Goal: Task Accomplishment & Management: Complete application form

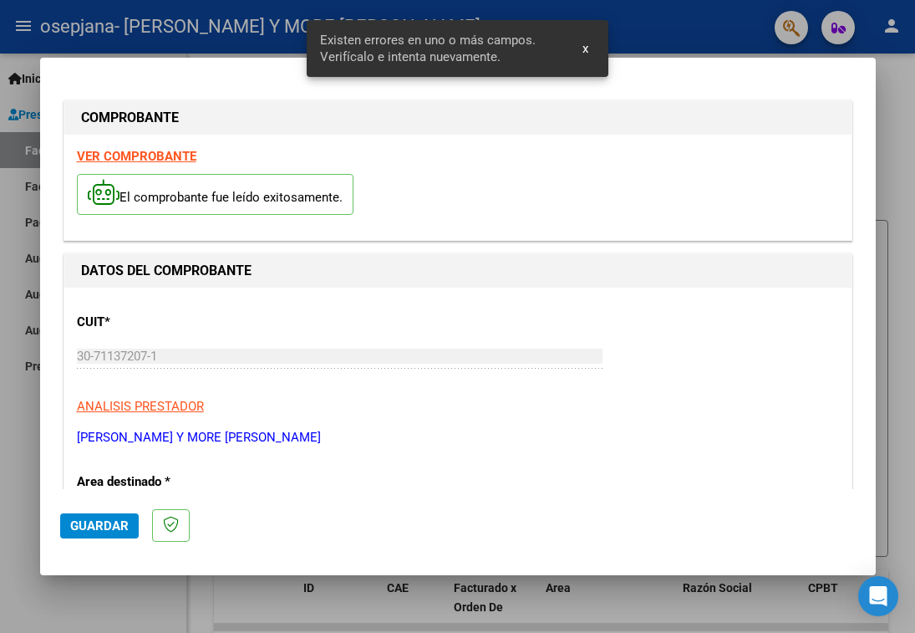
scroll to position [347, 0]
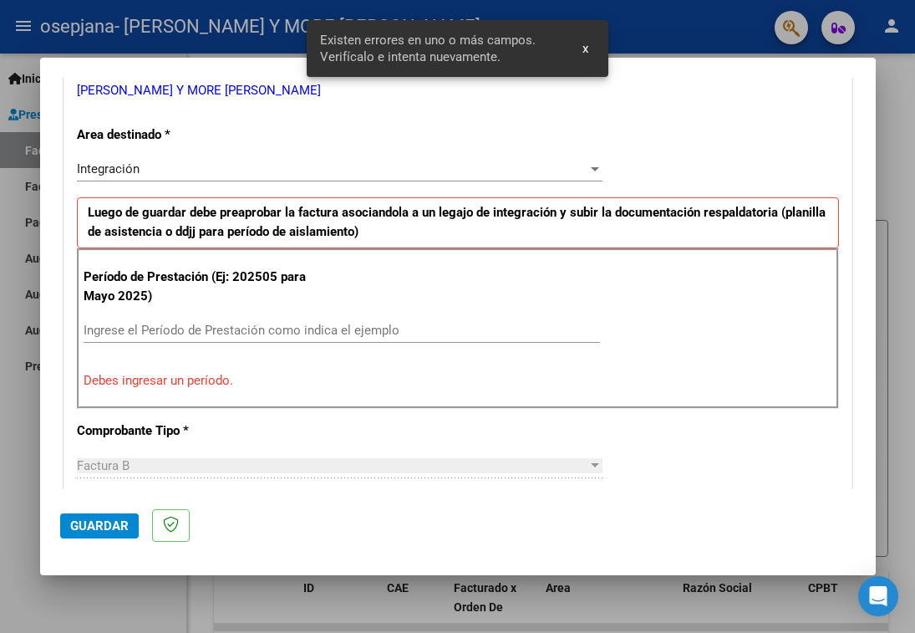
click at [322, 319] on div "Ingrese el Período de Prestación como indica el ejemplo" at bounding box center [342, 330] width 517 height 25
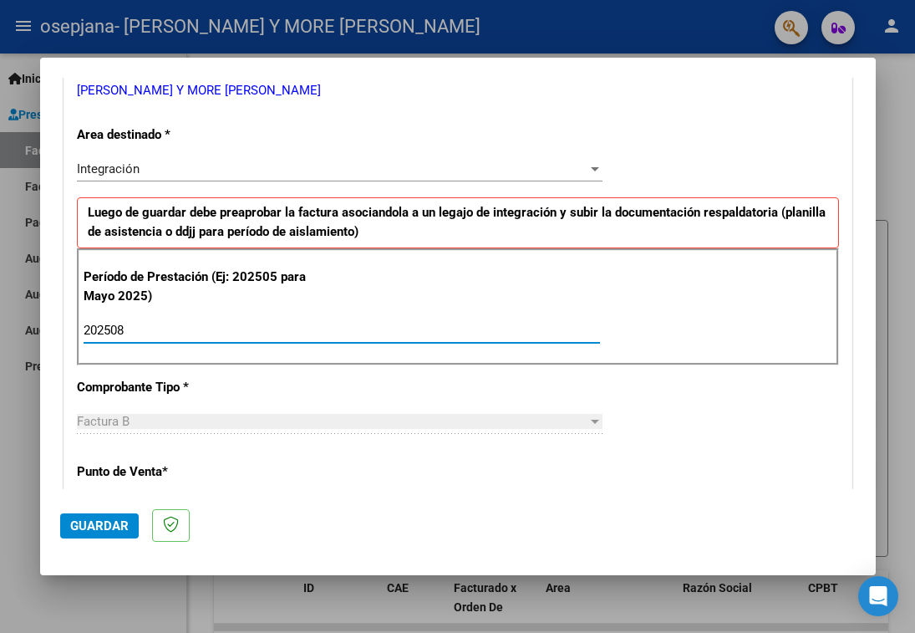
click at [322, 324] on input "202508" at bounding box center [342, 330] width 517 height 15
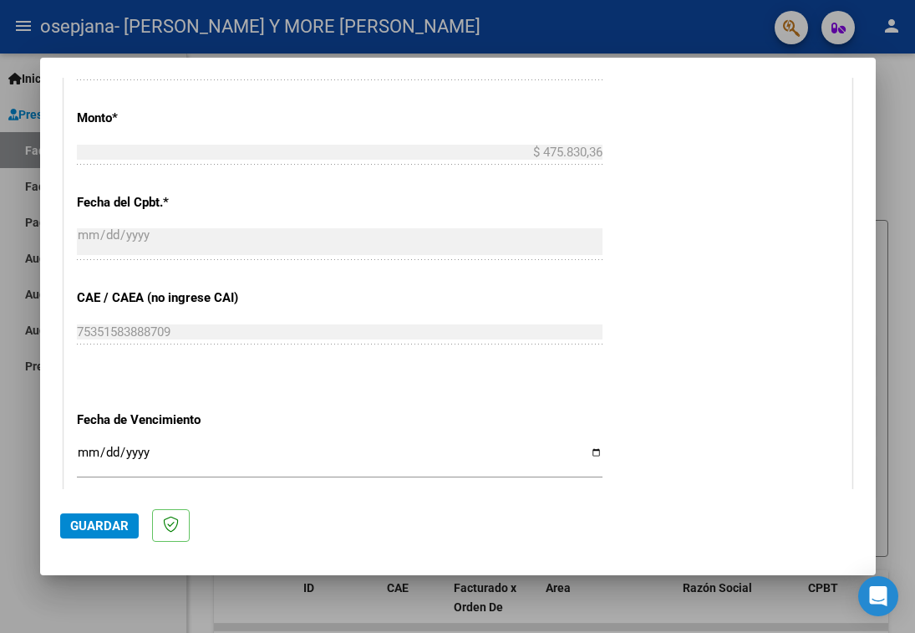
scroll to position [1113, 0]
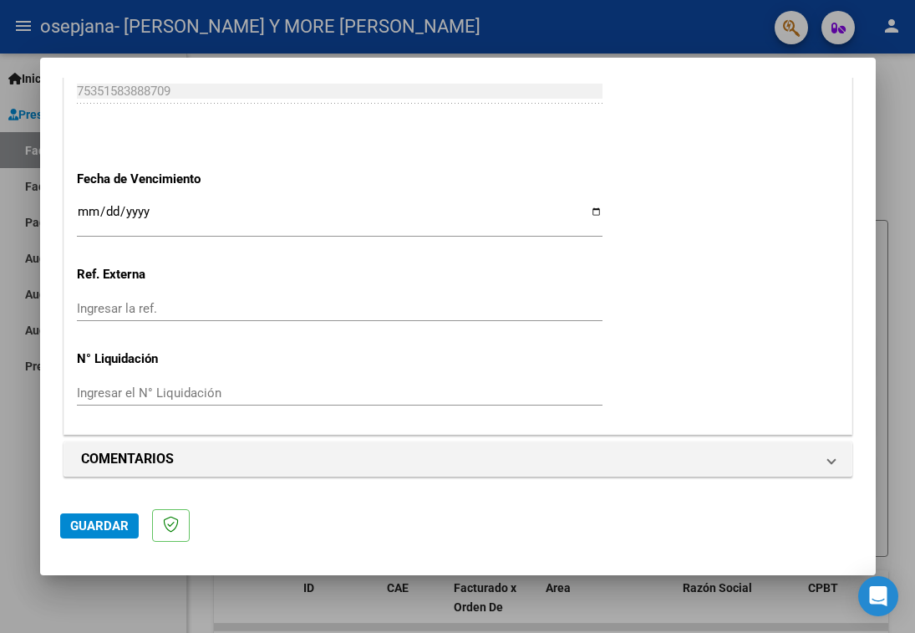
type input "202508"
click at [582, 213] on input "Ingresar la fecha" at bounding box center [340, 218] width 526 height 27
click at [156, 213] on input "[DATE]" at bounding box center [340, 218] width 526 height 27
drag, startPoint x: 577, startPoint y: 203, endPoint x: 585, endPoint y: 209, distance: 10.2
click at [581, 205] on input "[DATE]" at bounding box center [340, 218] width 526 height 27
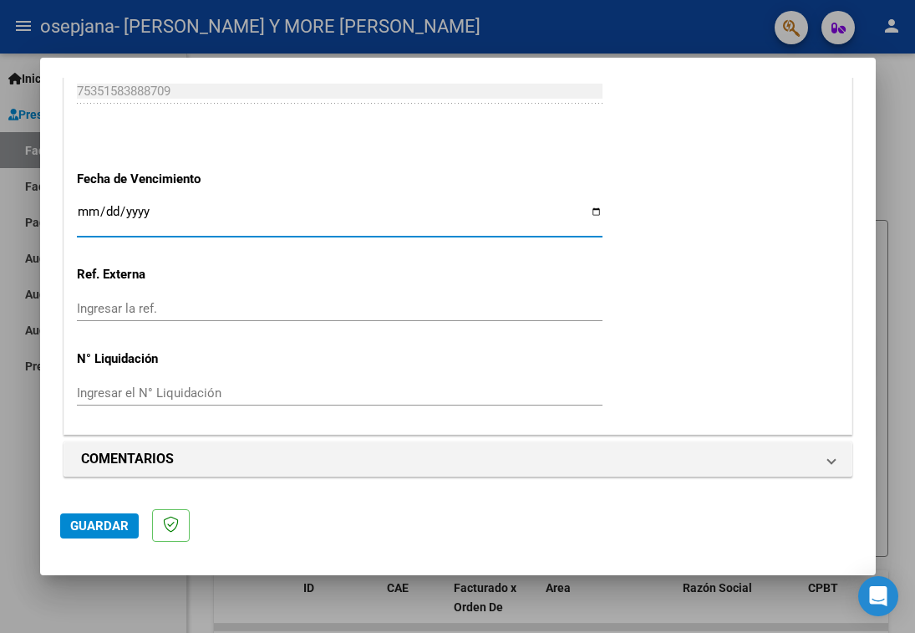
click at [585, 214] on input "[DATE]" at bounding box center [340, 218] width 526 height 27
type input "[DATE]"
click at [115, 527] on span "Guardar" at bounding box center [99, 525] width 59 height 15
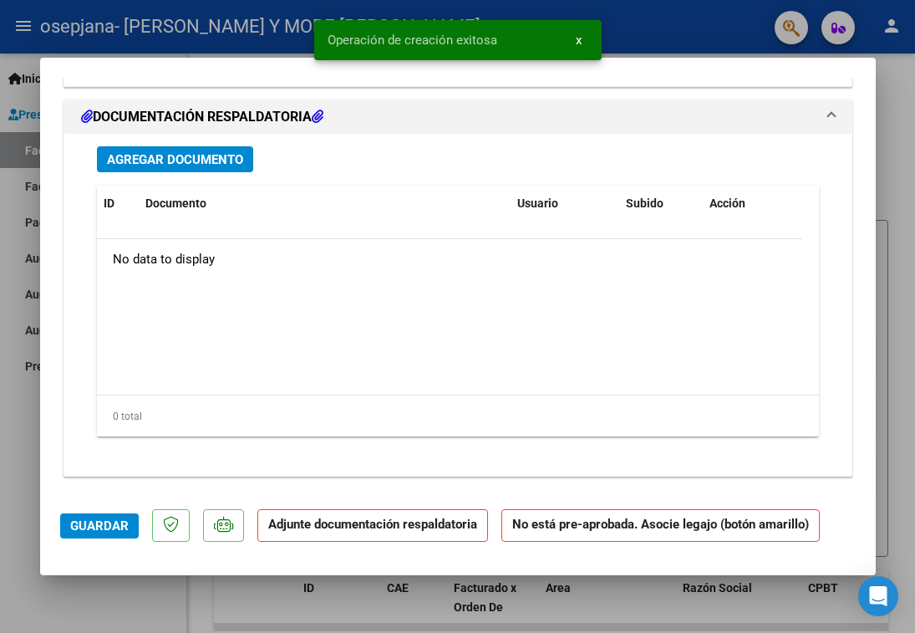
scroll to position [1388, 0]
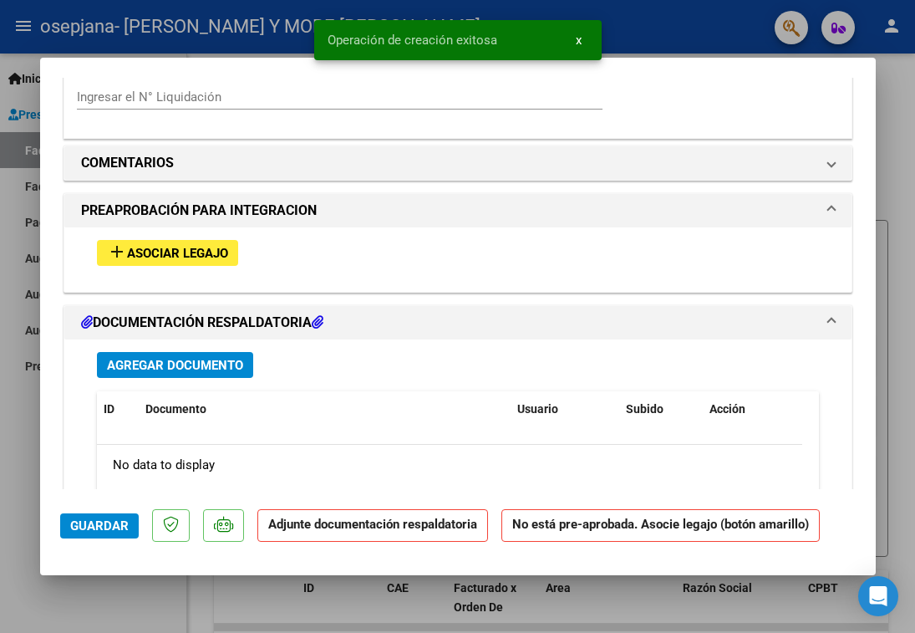
click at [186, 259] on span "Asociar Legajo" at bounding box center [177, 253] width 101 height 15
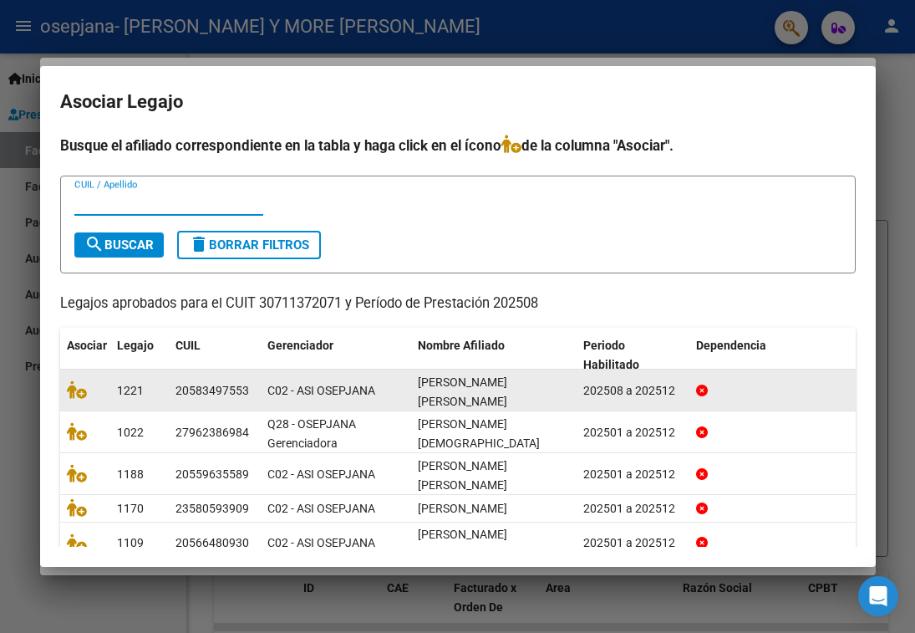
scroll to position [92, 0]
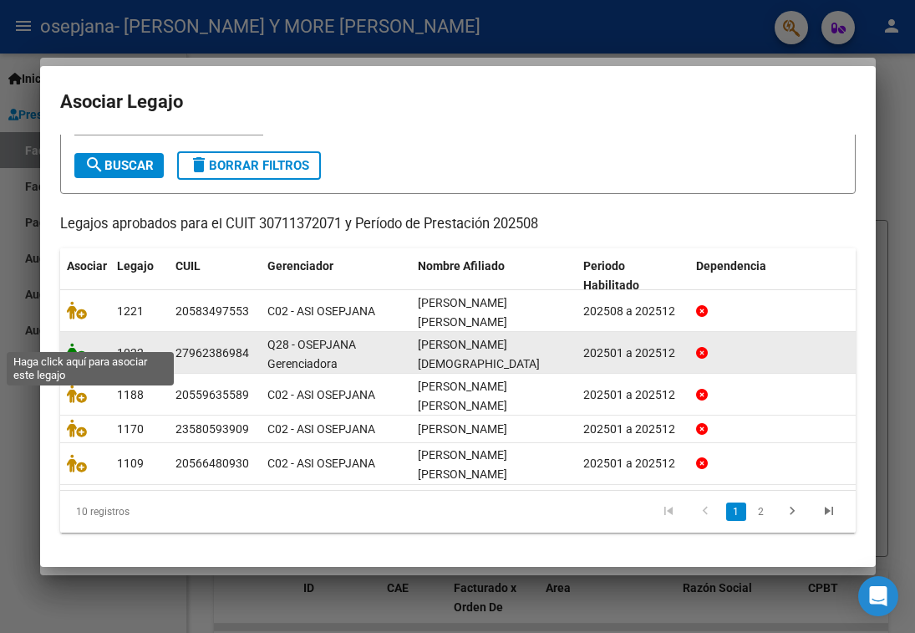
click at [84, 343] on icon at bounding box center [77, 352] width 20 height 18
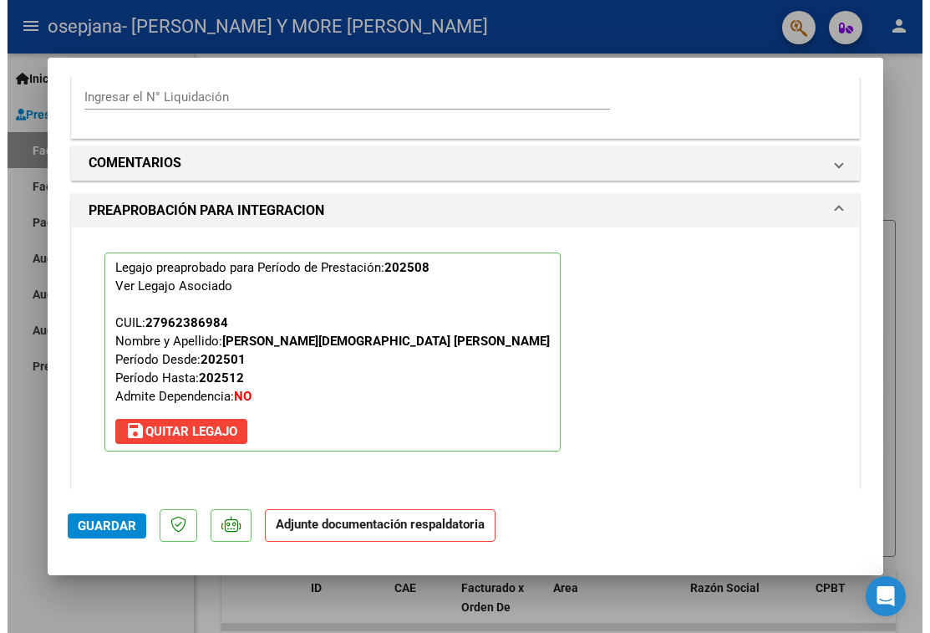
scroll to position [1839, 0]
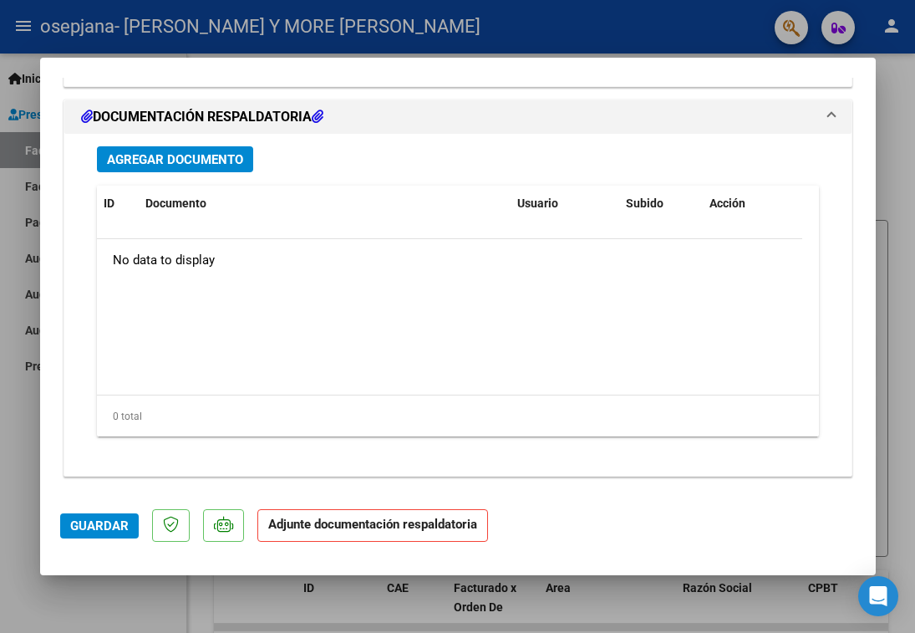
click at [192, 173] on div "Agregar Documento ID Documento Usuario Subido Acción No data to display 0 total…" at bounding box center [457, 298] width 747 height 329
click at [194, 159] on span "Agregar Documento" at bounding box center [175, 159] width 136 height 15
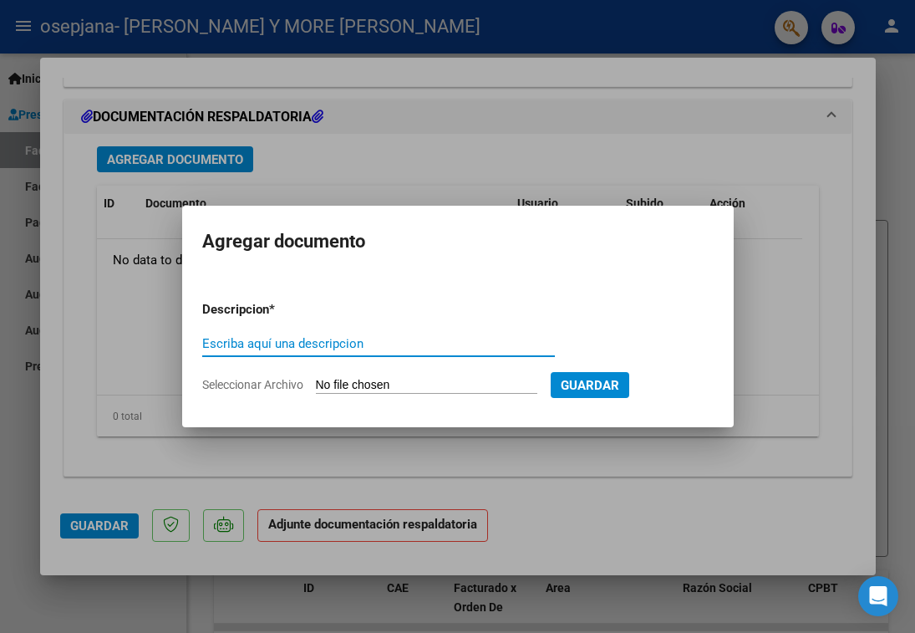
type input "p"
type input "PLANILLA"
type input "C:\fakepath\[PERSON_NAME] PLANILLA AGS.pdf"
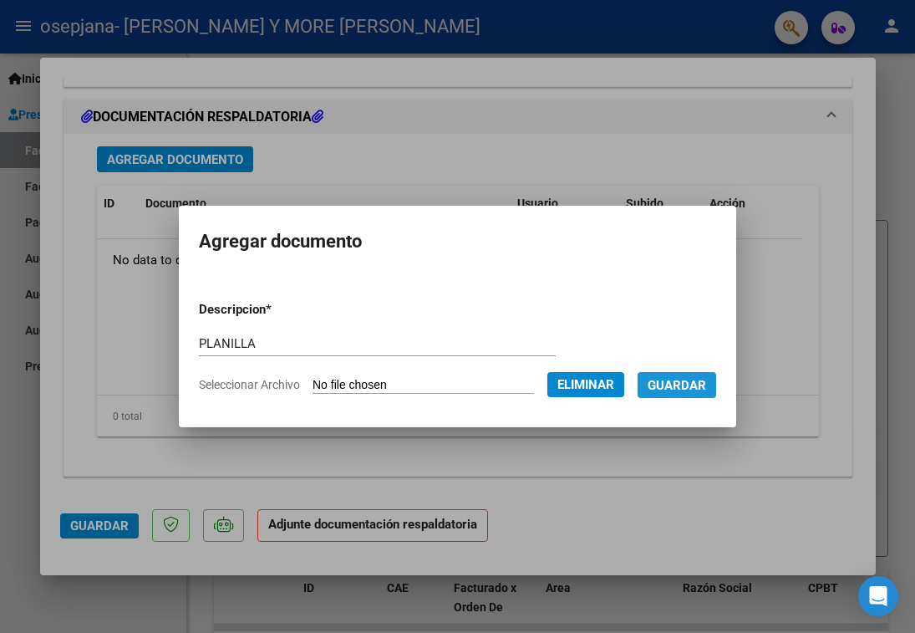
click at [694, 386] on span "Guardar" at bounding box center [677, 385] width 59 height 15
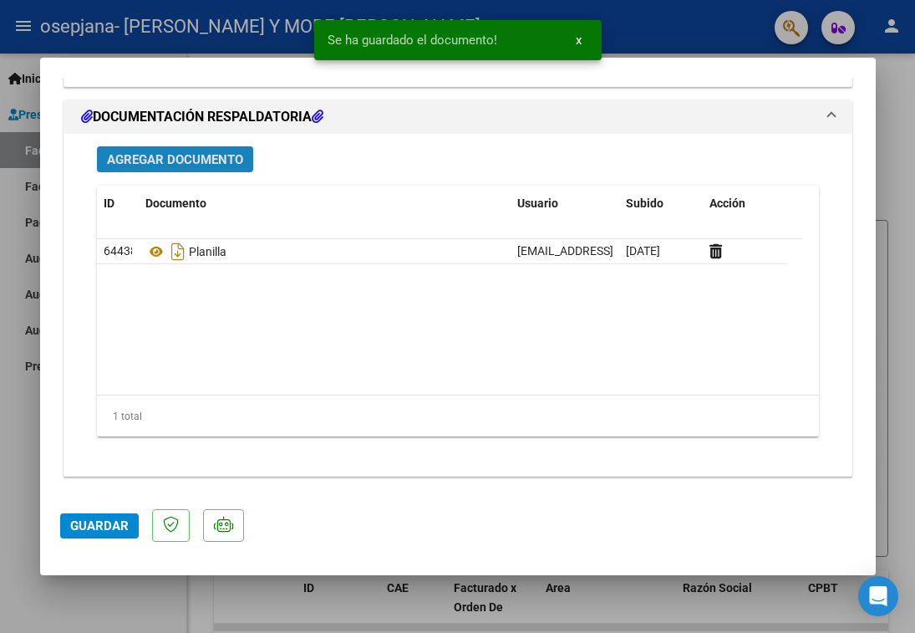
click at [220, 160] on span "Agregar Documento" at bounding box center [175, 159] width 136 height 15
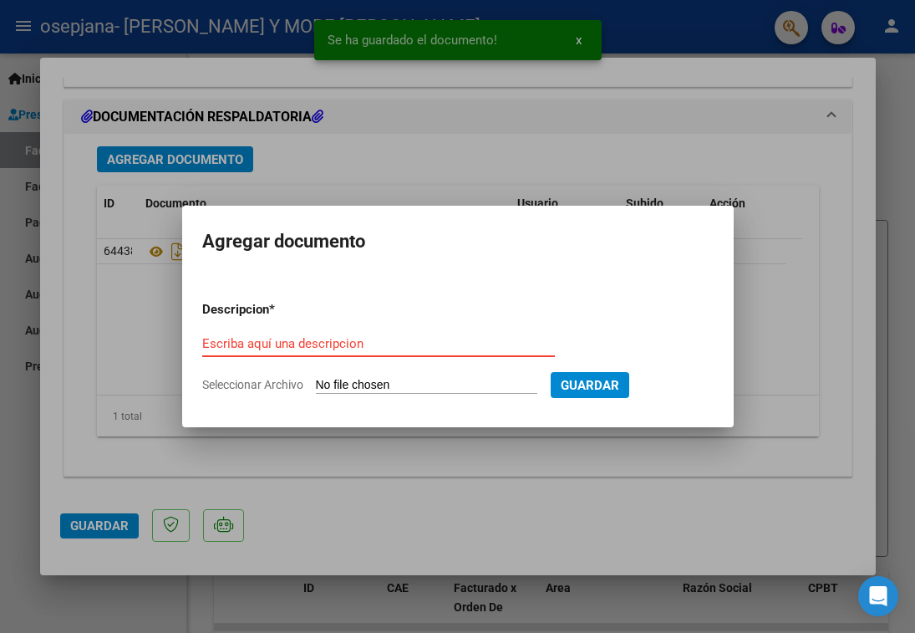
type input "C:\fakepath\Recibo_107_OSEPJA.pdf"
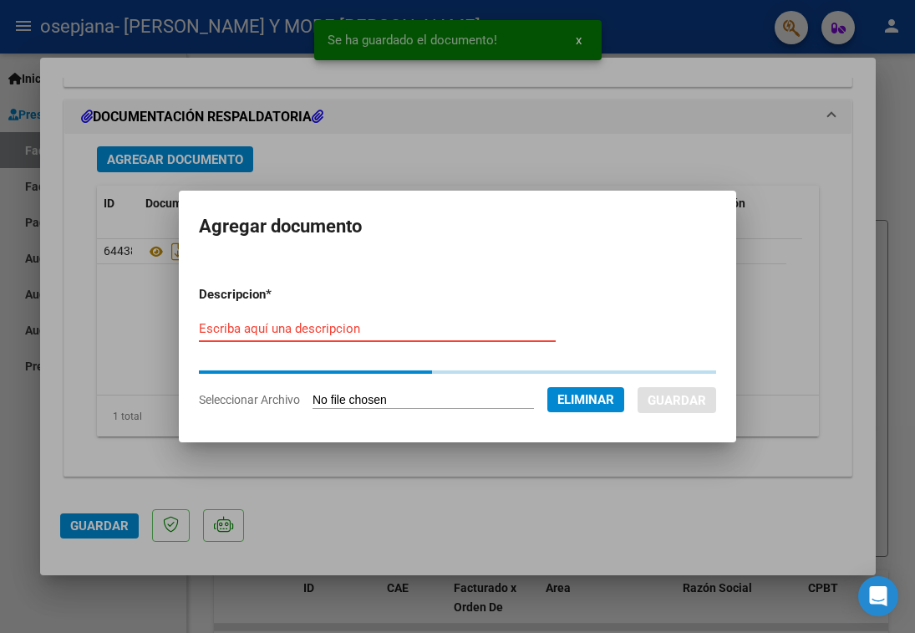
click at [444, 330] on form "Descripcion * Escriba aquí una descripcion Seleccionar Archivo Eliminar Guardar" at bounding box center [457, 348] width 517 height 150
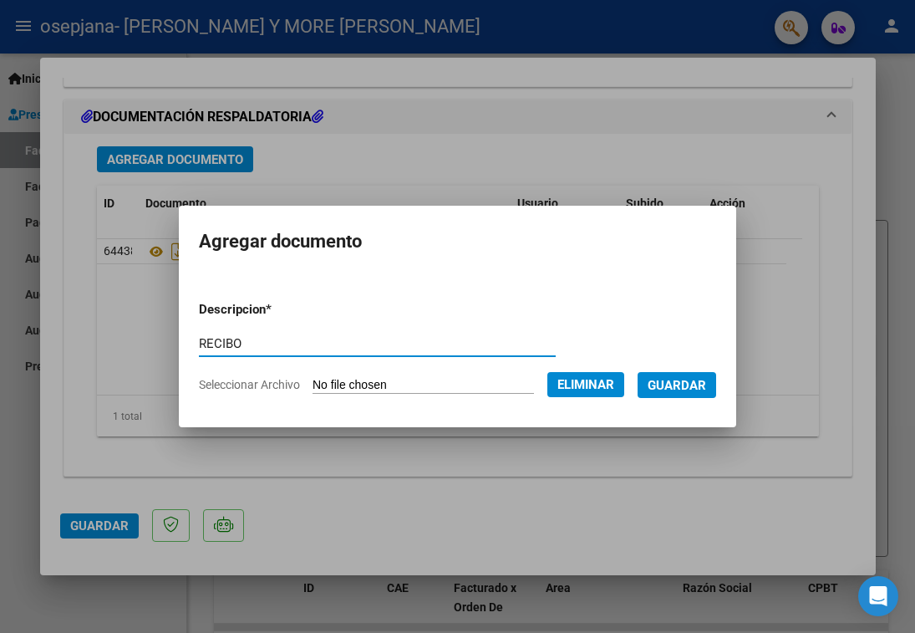
type input "RECIBO"
click at [706, 383] on span "Guardar" at bounding box center [677, 385] width 59 height 15
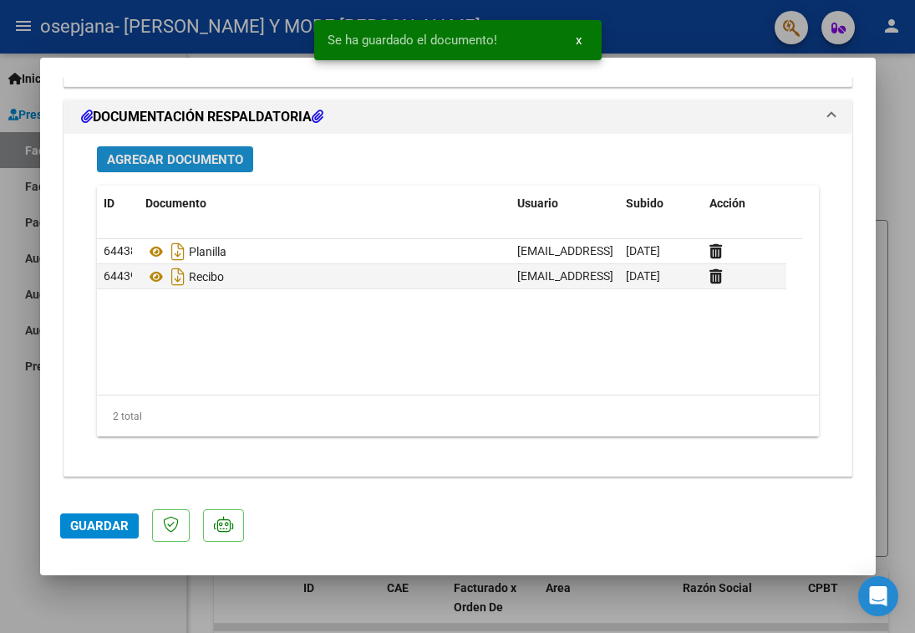
click at [163, 161] on span "Agregar Documento" at bounding box center [175, 159] width 136 height 15
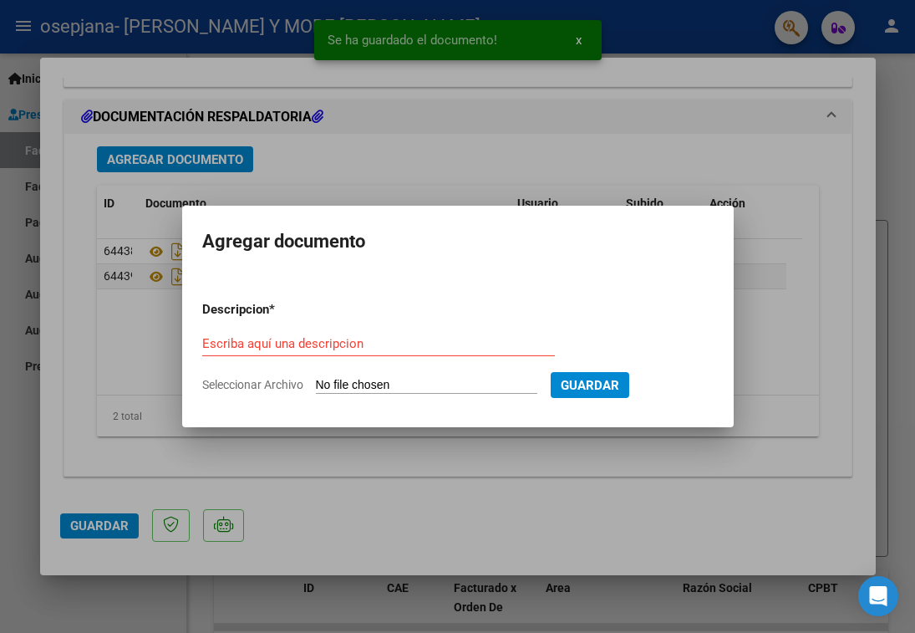
type input "C:\fakepath\Recibo_526_OSEPJA.pdf"
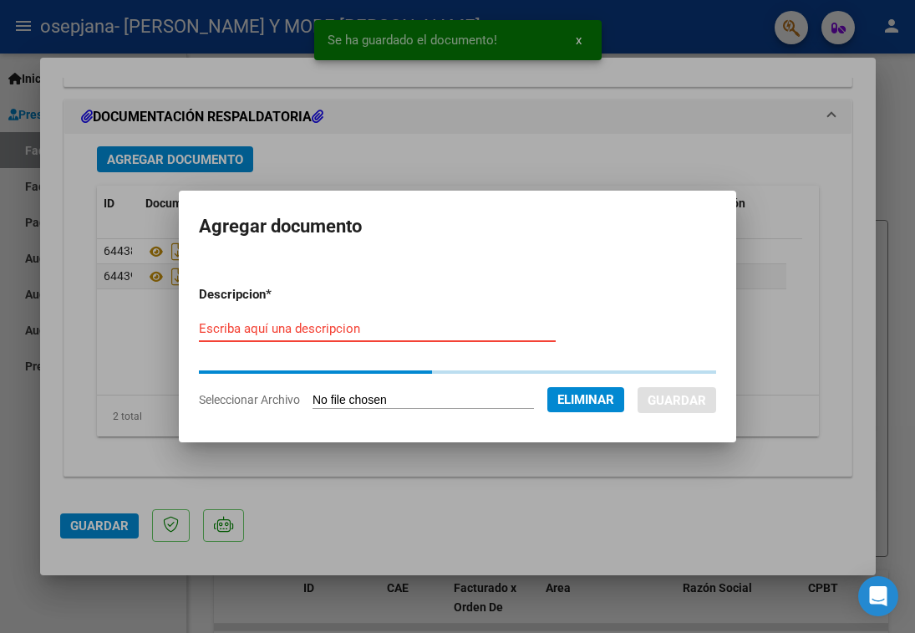
click at [395, 334] on input "Escriba aquí una descripcion" at bounding box center [377, 328] width 357 height 15
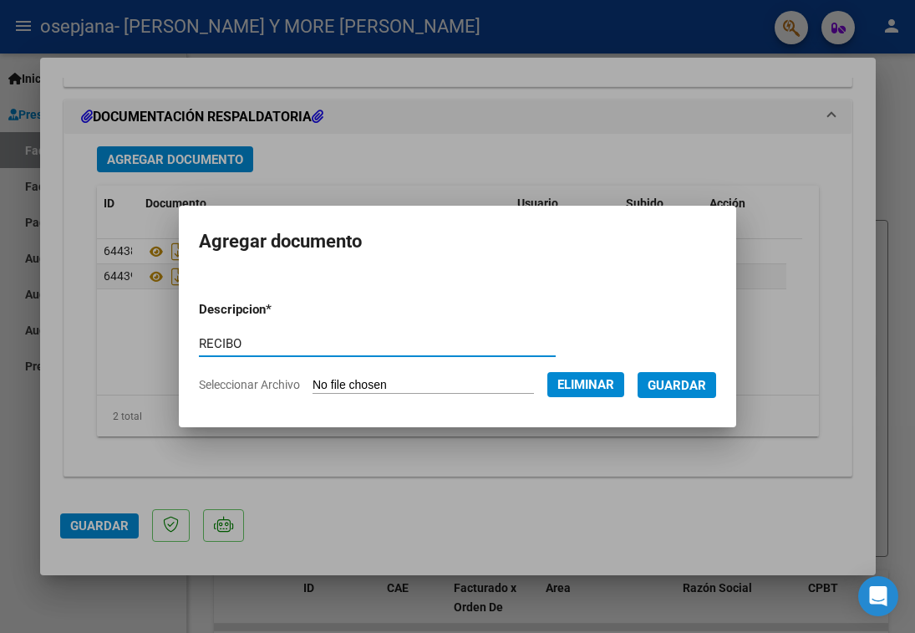
type input "RECIBO"
click at [690, 390] on span "Guardar" at bounding box center [677, 385] width 59 height 15
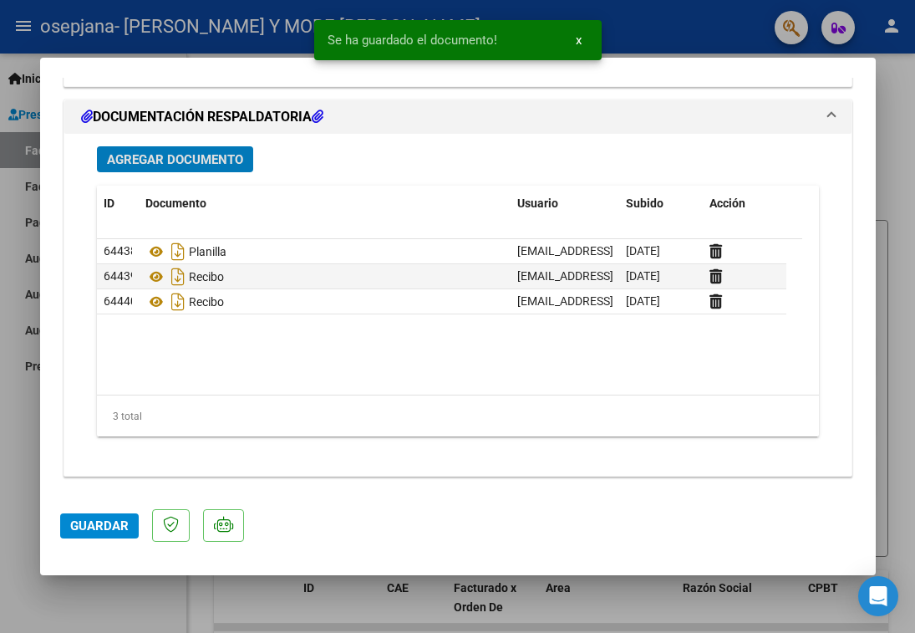
click at [121, 522] on span "Guardar" at bounding box center [99, 525] width 59 height 15
click at [896, 101] on div at bounding box center [457, 316] width 915 height 633
type input "$ 0,00"
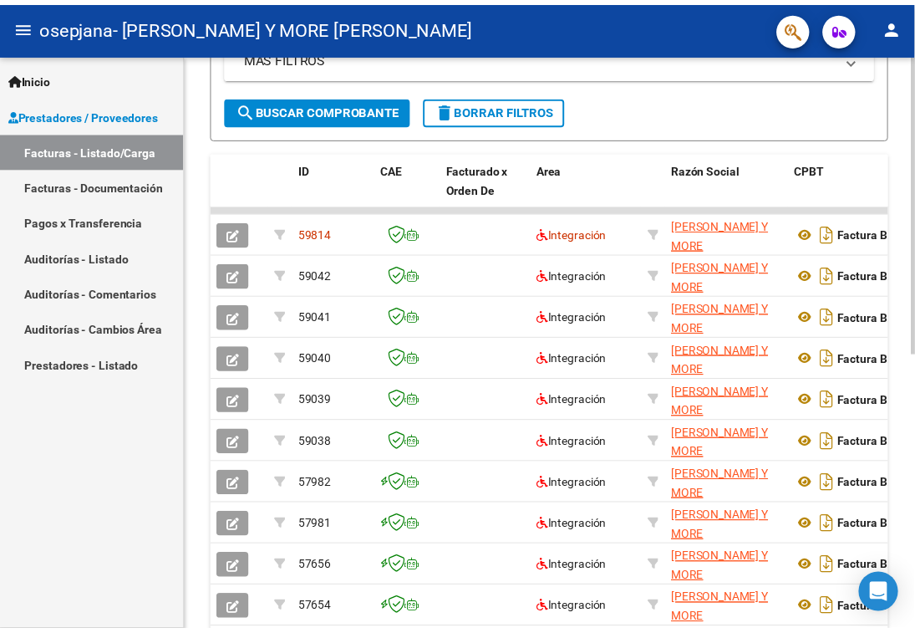
scroll to position [104, 0]
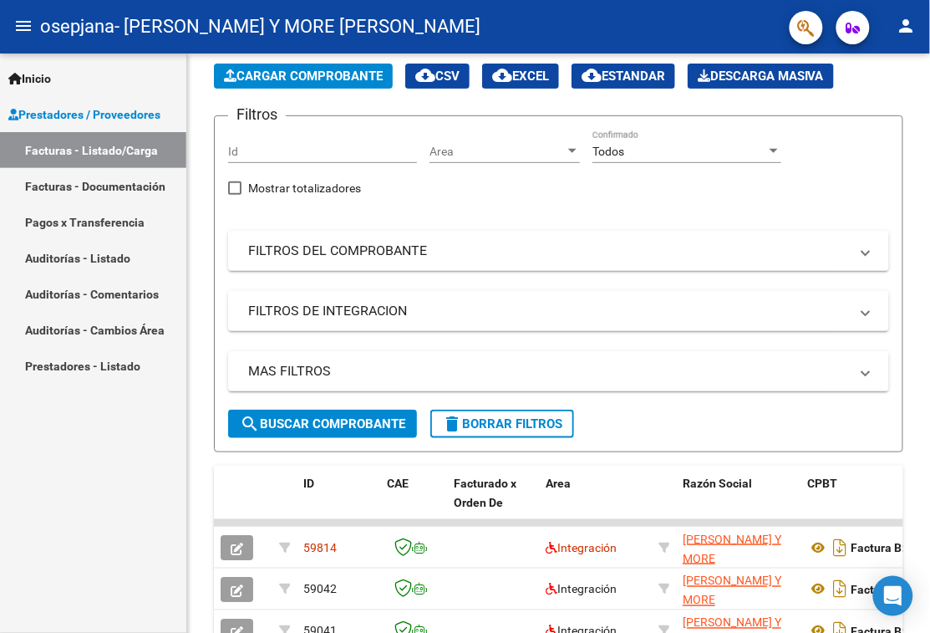
click at [324, 73] on span "Cargar Comprobante" at bounding box center [303, 76] width 159 height 15
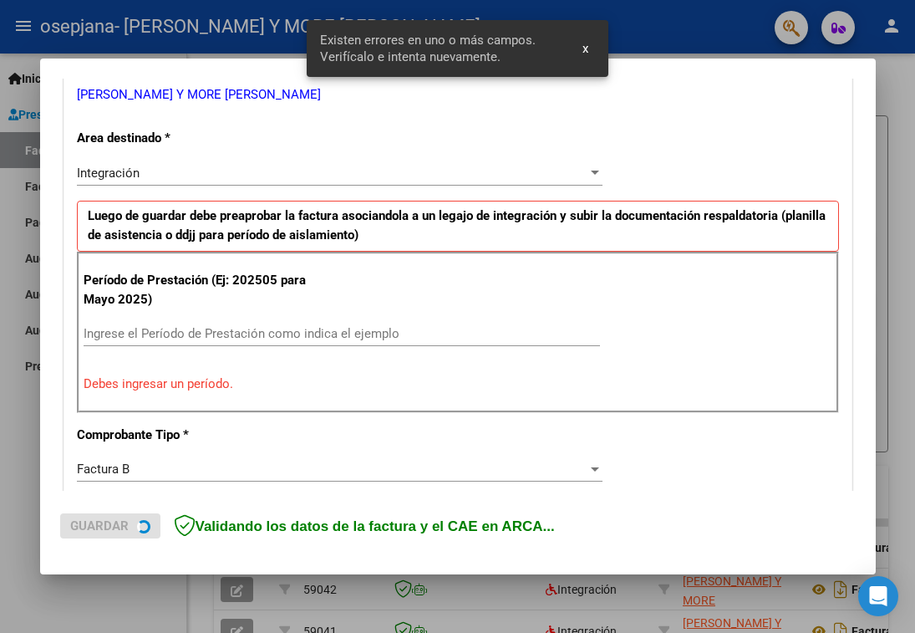
scroll to position [378, 0]
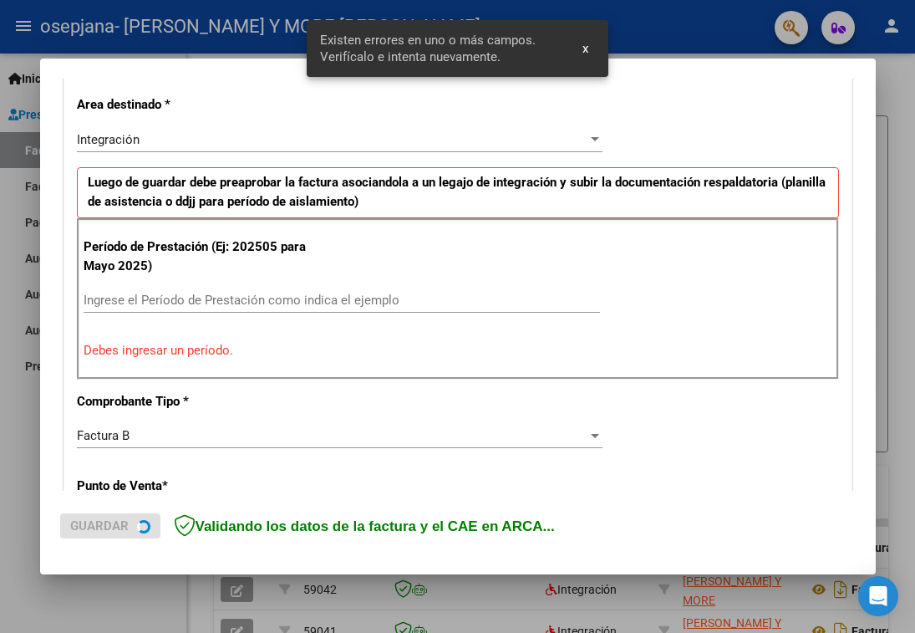
click at [391, 310] on div "Ingrese el Período de Prestación como indica el ejemplo" at bounding box center [342, 300] width 517 height 25
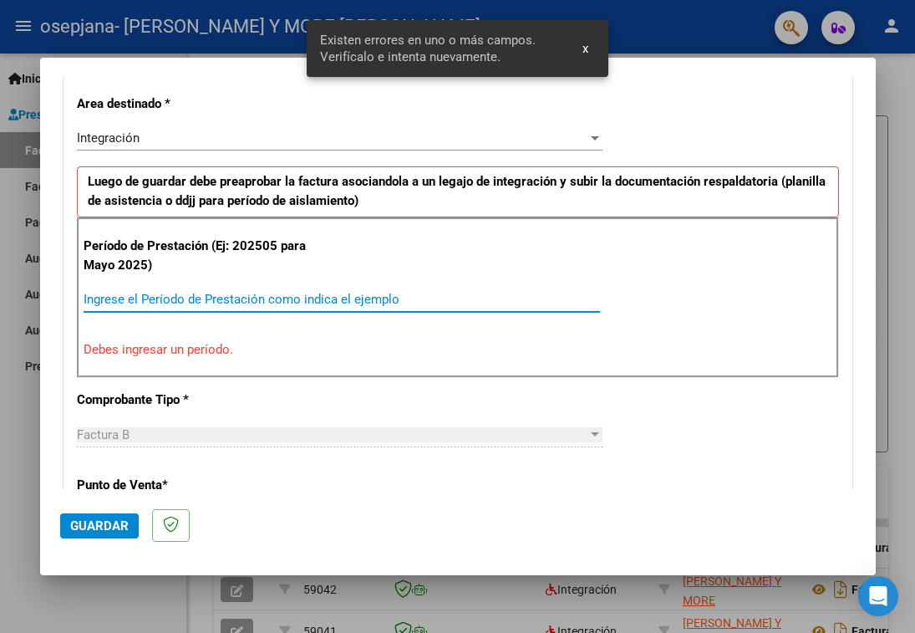
click at [376, 303] on input "Ingrese el Período de Prestación como indica el ejemplo" at bounding box center [342, 299] width 517 height 15
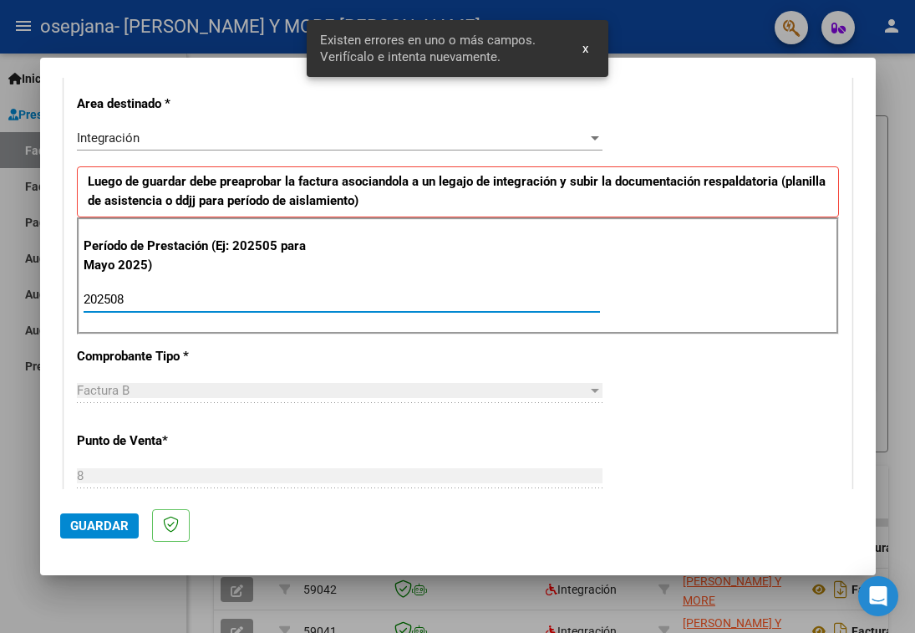
type input "202508"
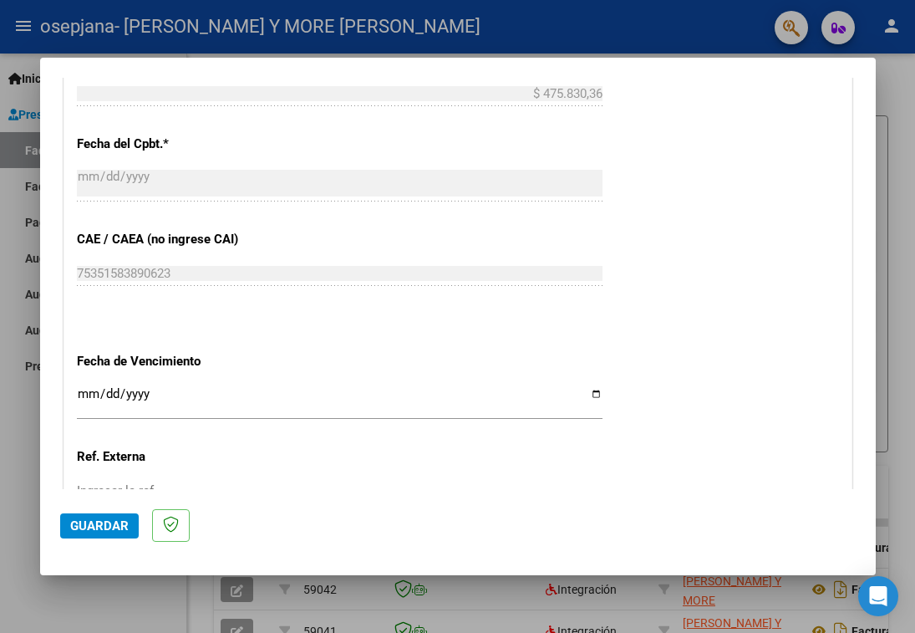
scroll to position [1113, 0]
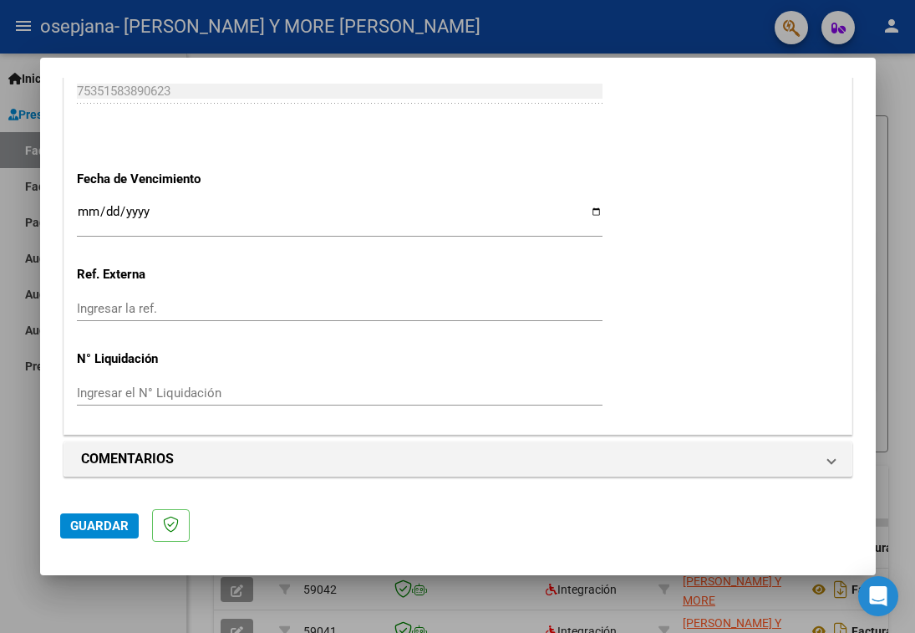
click at [583, 206] on input "Ingresar la fecha" at bounding box center [340, 218] width 526 height 27
type input "[DATE]"
click at [235, 303] on input "Ingresar la ref." at bounding box center [340, 308] width 526 height 15
click at [115, 525] on span "Guardar" at bounding box center [99, 525] width 59 height 15
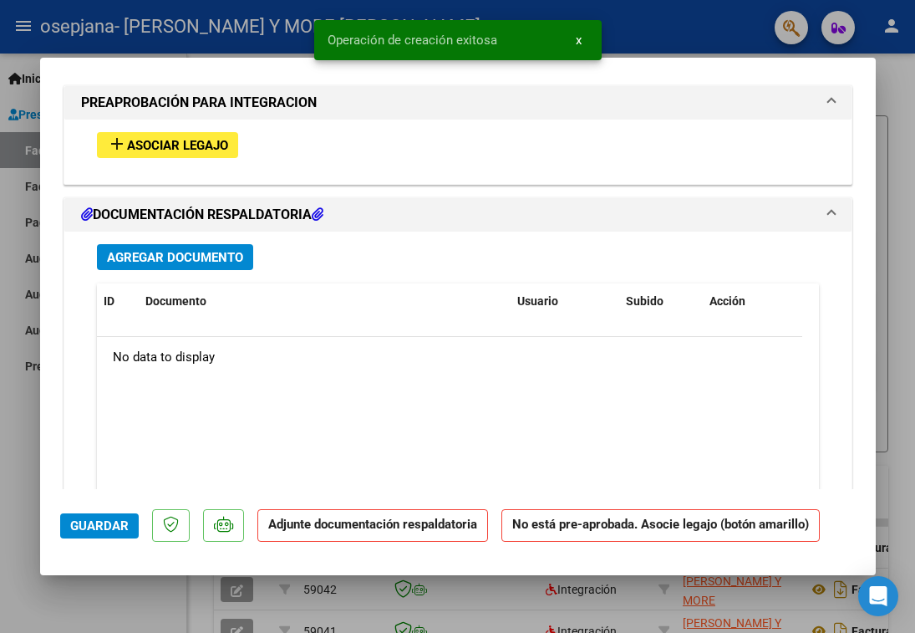
scroll to position [1492, 0]
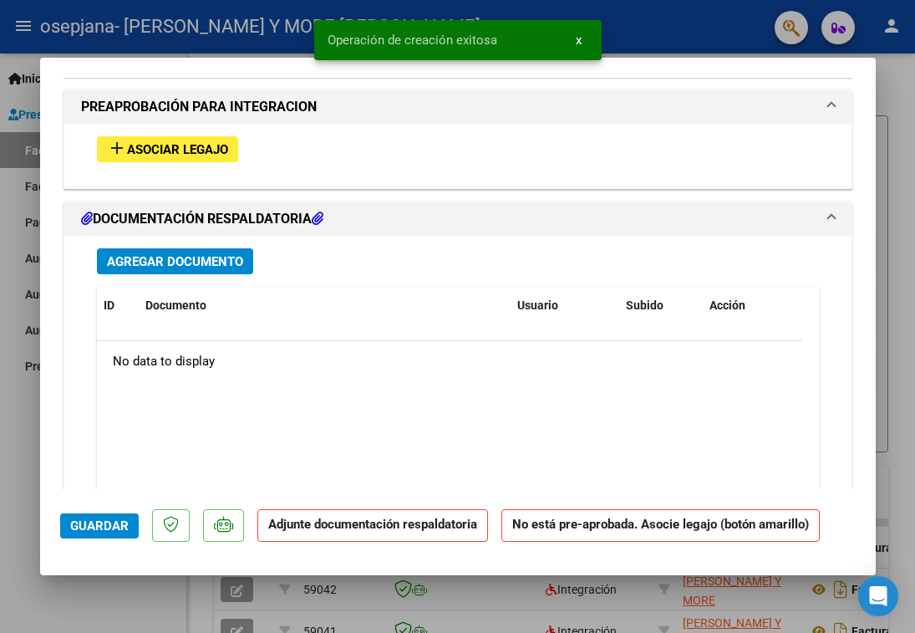
click at [194, 153] on span "Asociar Legajo" at bounding box center [177, 149] width 101 height 15
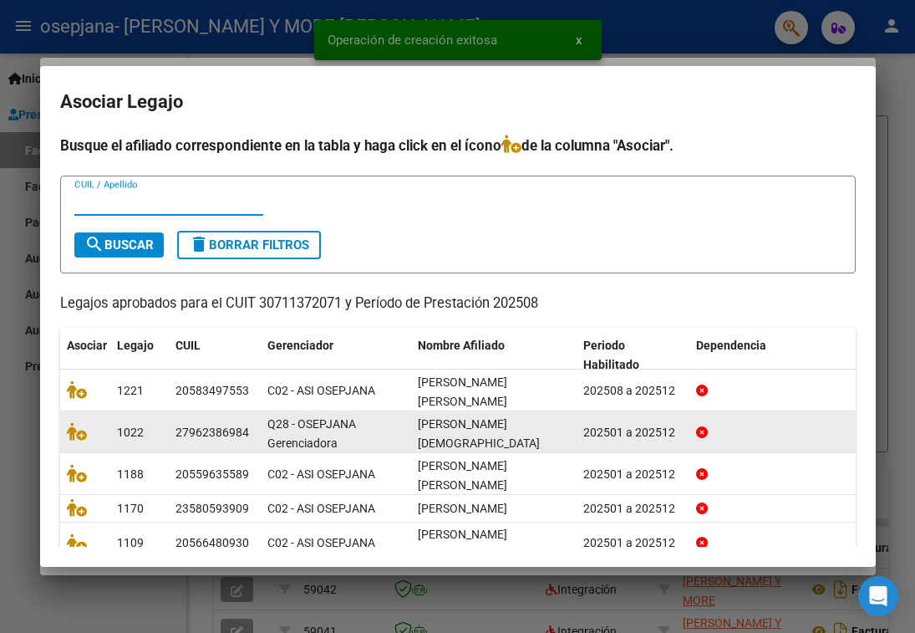
scroll to position [92, 0]
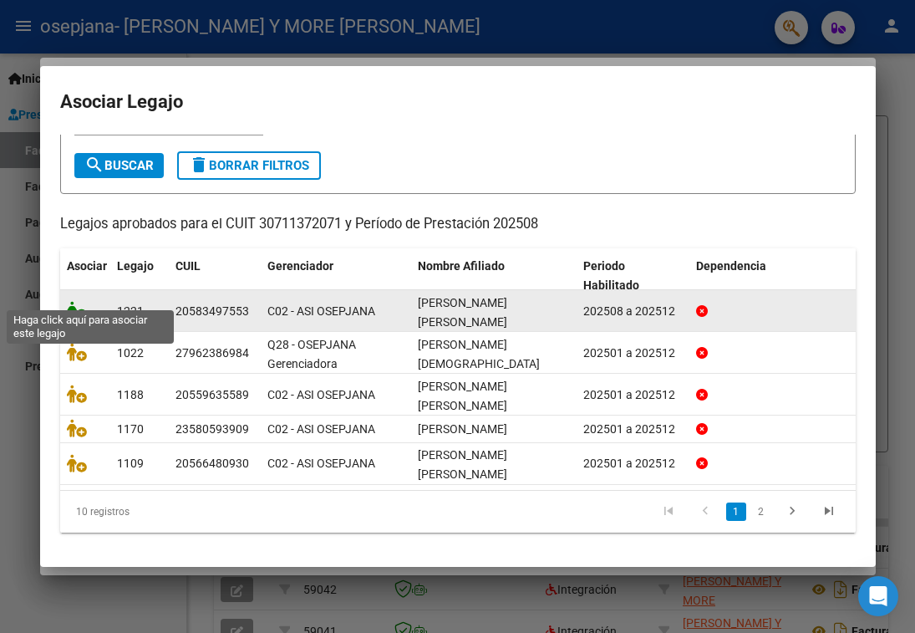
click at [69, 301] on icon at bounding box center [77, 310] width 20 height 18
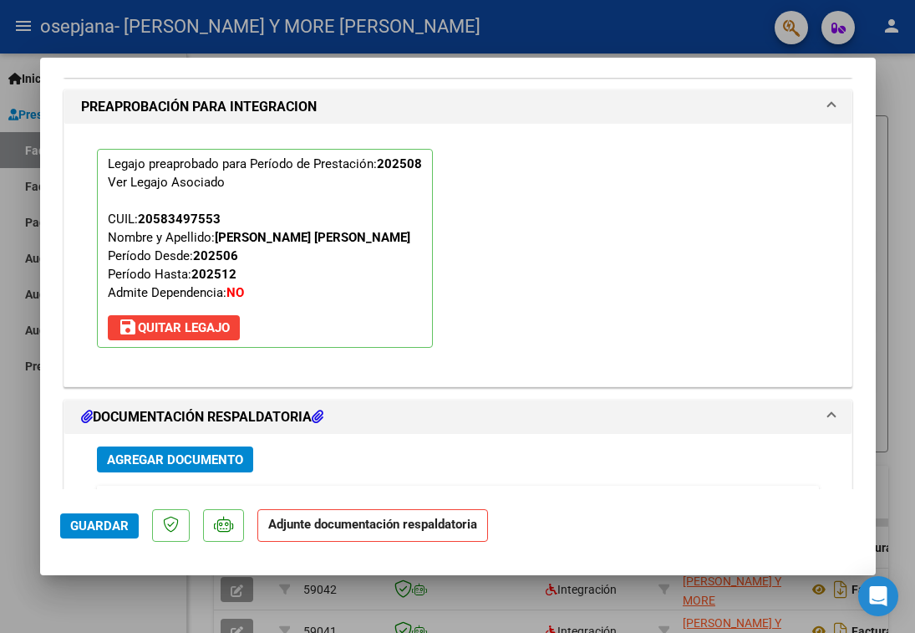
scroll to position [1839, 0]
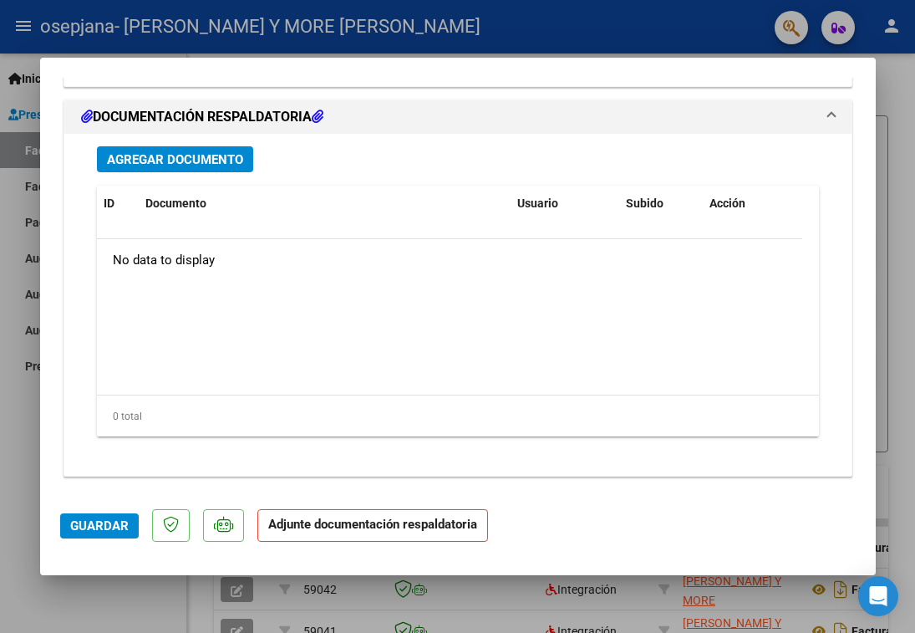
click at [190, 165] on span "Agregar Documento" at bounding box center [175, 159] width 136 height 15
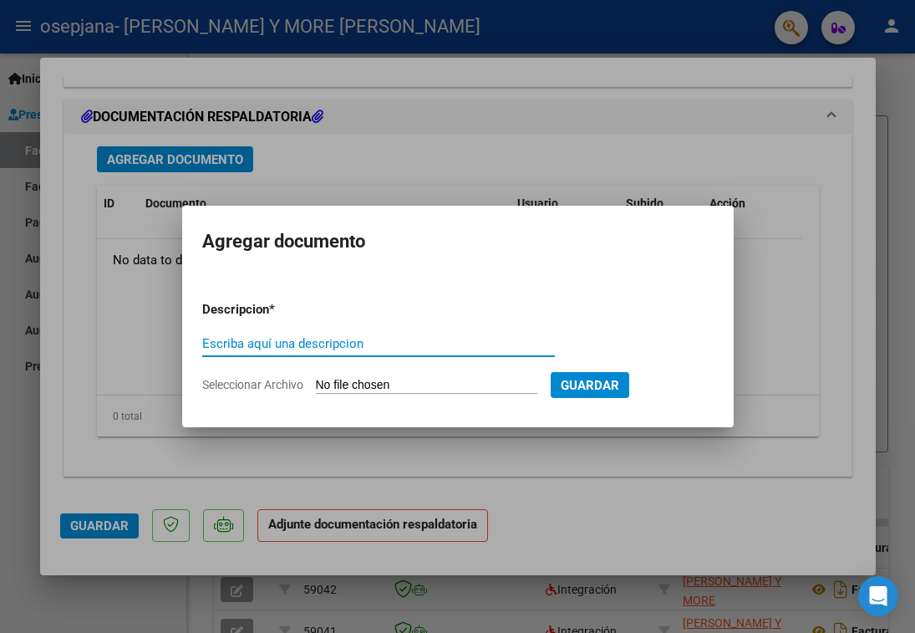
click at [297, 344] on input "Escriba aquí una descripcion" at bounding box center [378, 343] width 353 height 15
type input "PLANILLA"
type input "C:\fakepath\[PERSON_NAME] AGO.pdf"
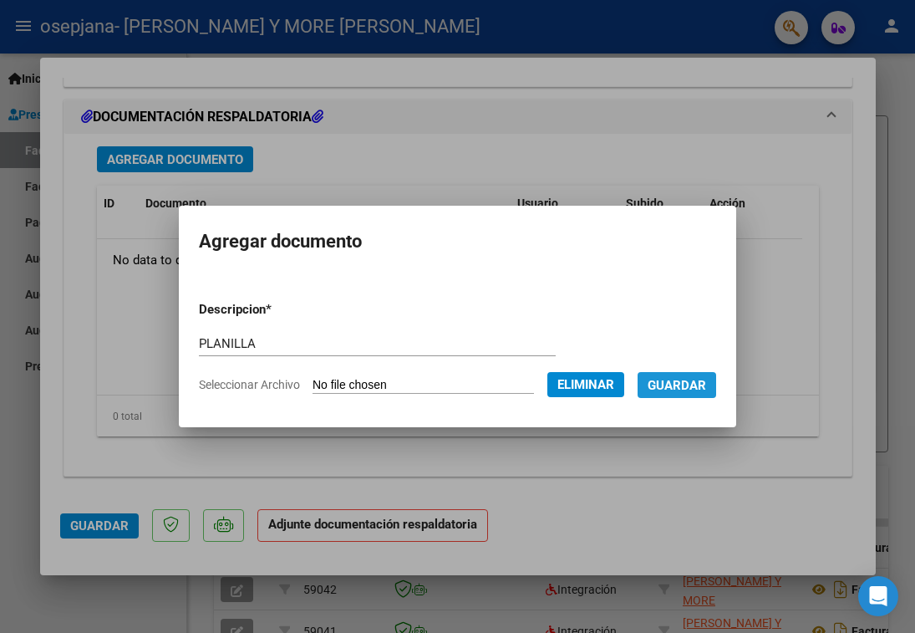
click at [702, 379] on span "Guardar" at bounding box center [677, 385] width 59 height 15
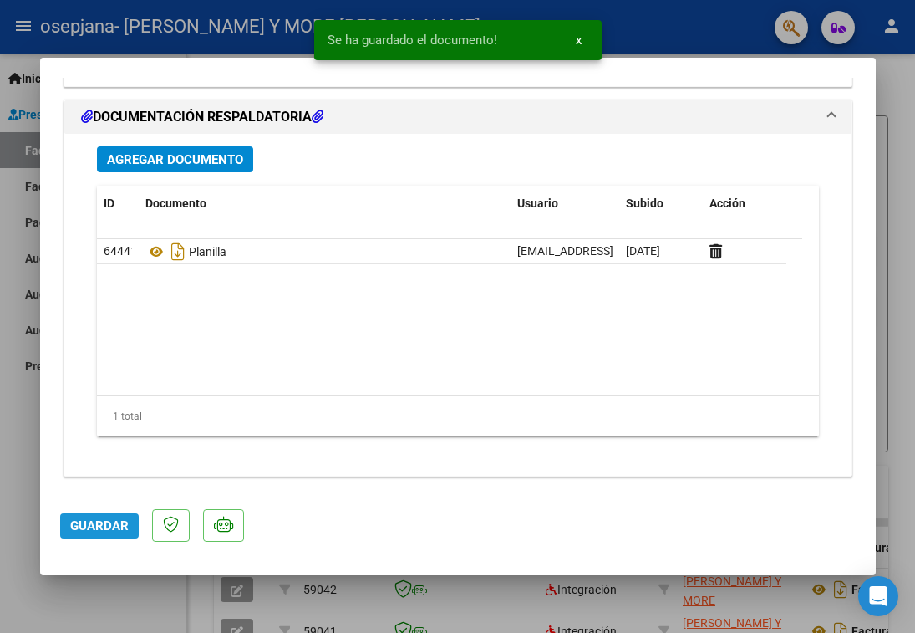
click at [103, 536] on button "Guardar" at bounding box center [99, 525] width 79 height 25
click at [182, 578] on div at bounding box center [457, 316] width 915 height 633
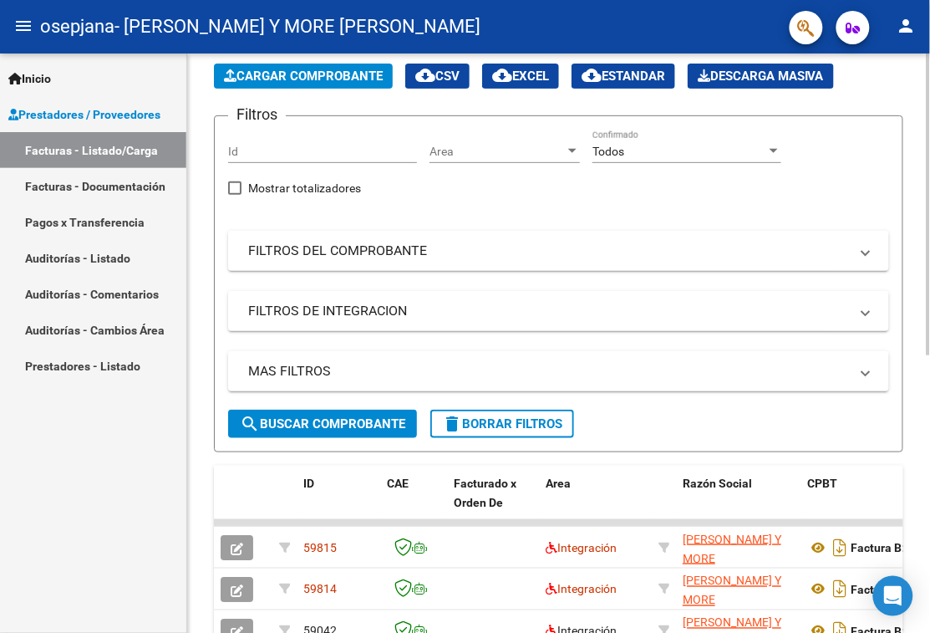
click at [301, 80] on span "Cargar Comprobante" at bounding box center [303, 76] width 159 height 15
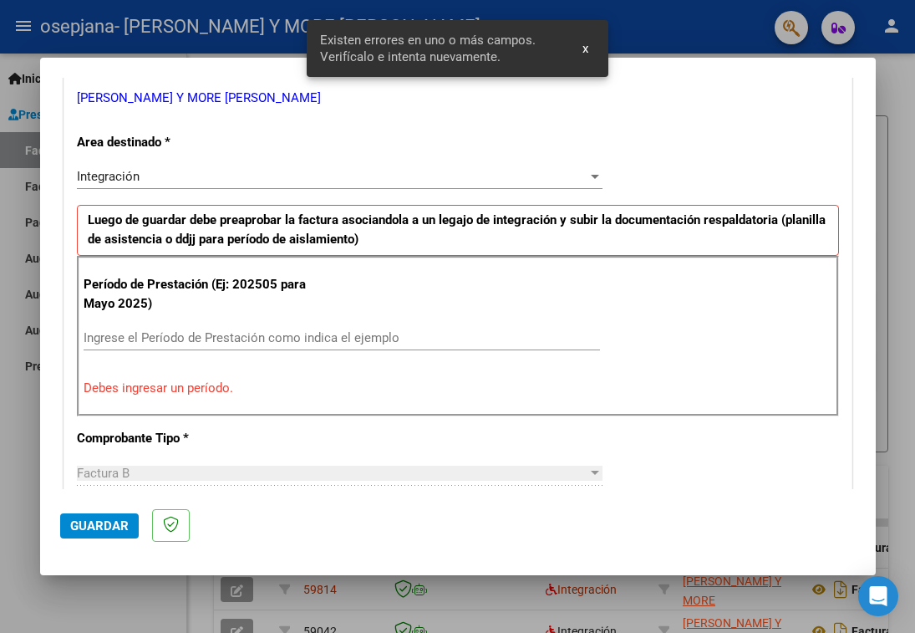
scroll to position [347, 0]
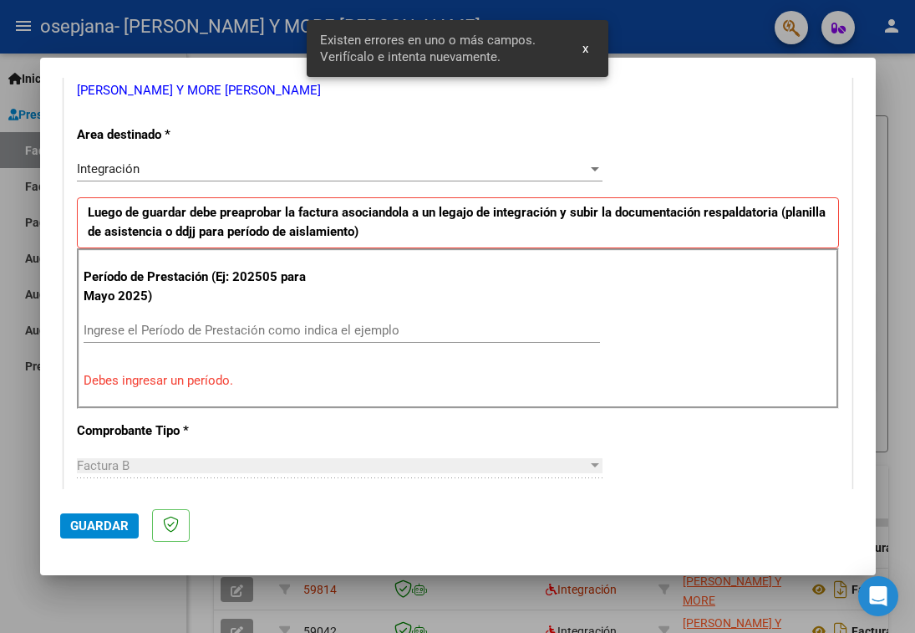
click at [364, 334] on input "Ingrese el Período de Prestación como indica el ejemplo" at bounding box center [342, 330] width 517 height 15
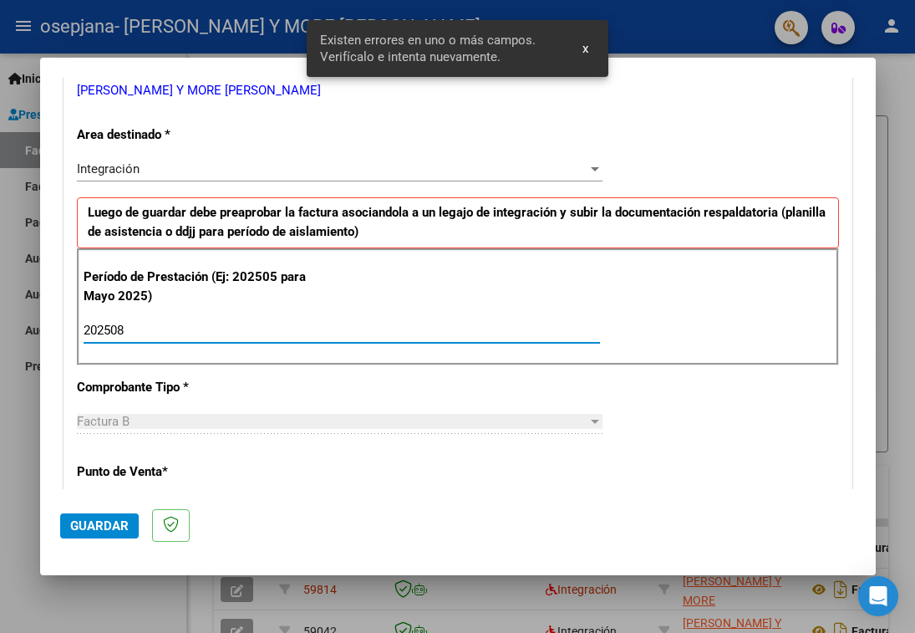
type input "202508"
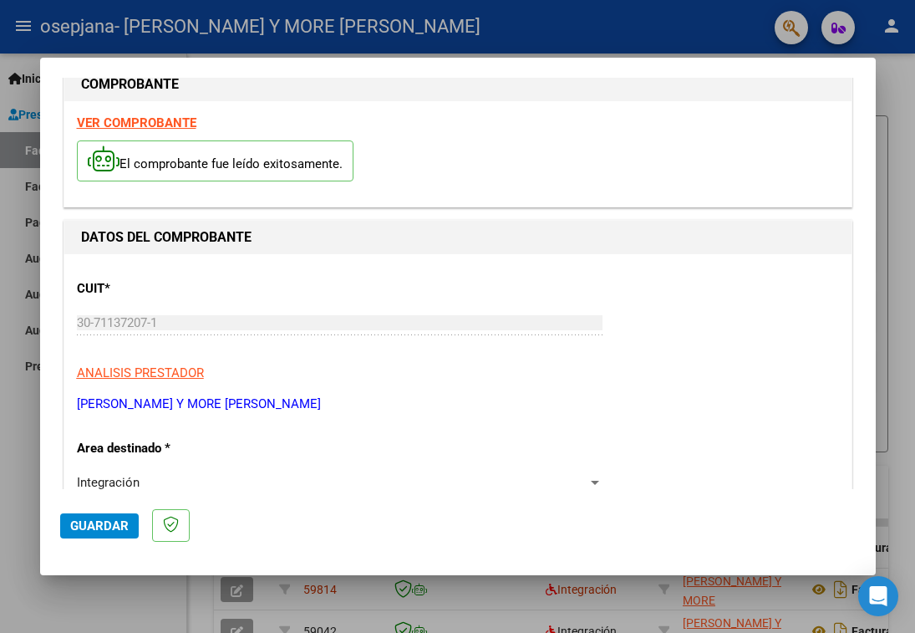
scroll to position [974, 0]
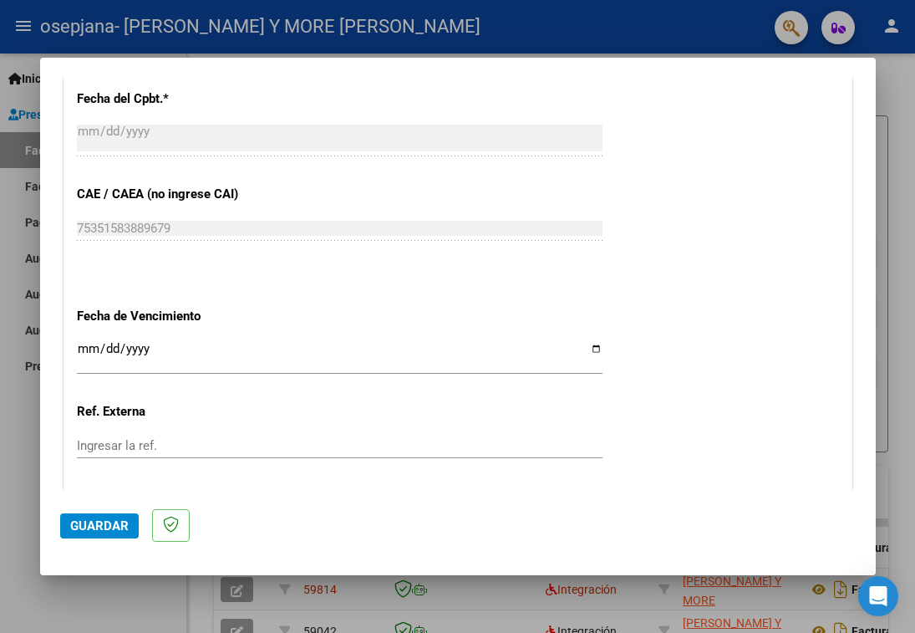
click at [583, 349] on input "Ingresar la fecha" at bounding box center [340, 355] width 526 height 27
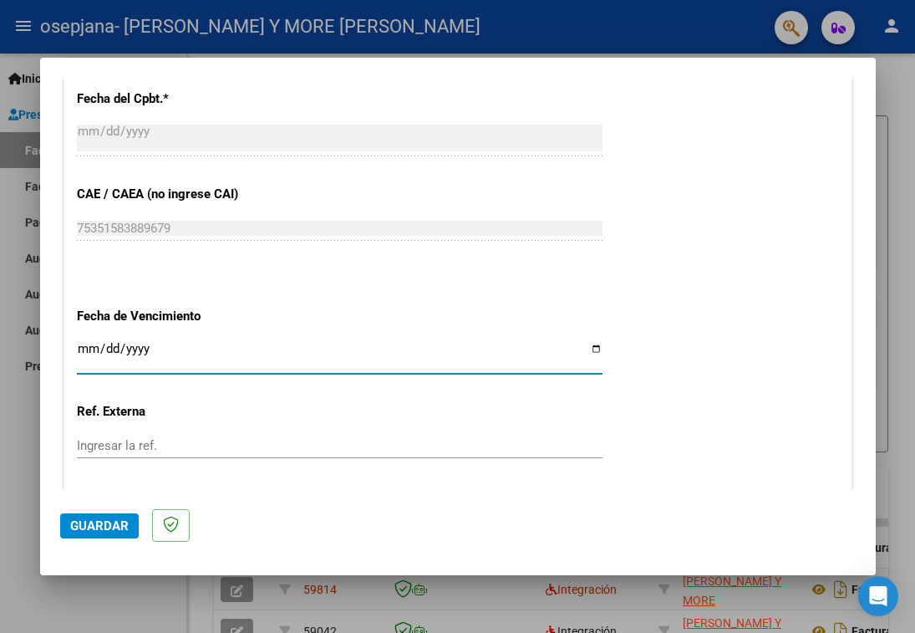
click at [589, 353] on input "[DATE]" at bounding box center [340, 355] width 526 height 27
type input "[DATE]"
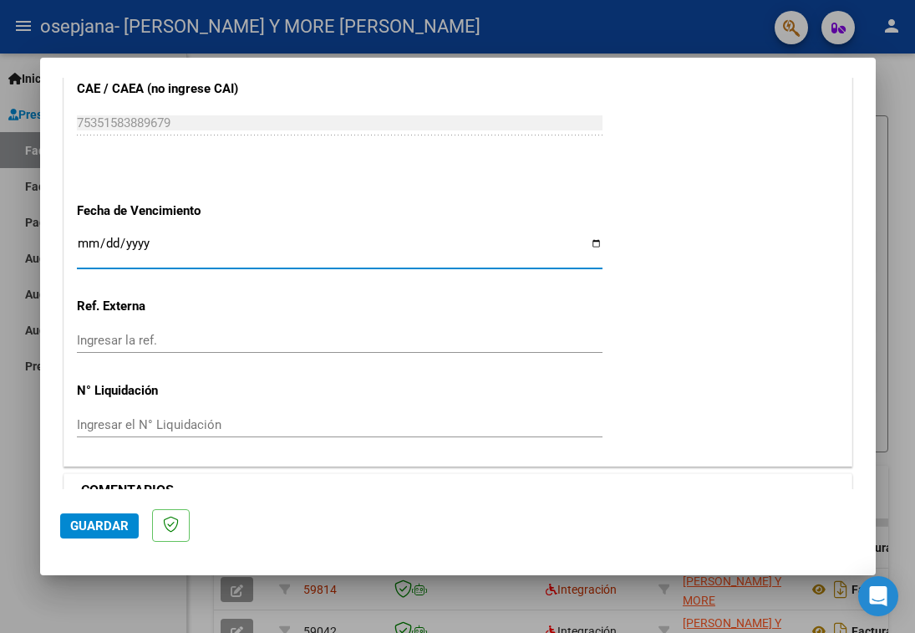
scroll to position [1113, 0]
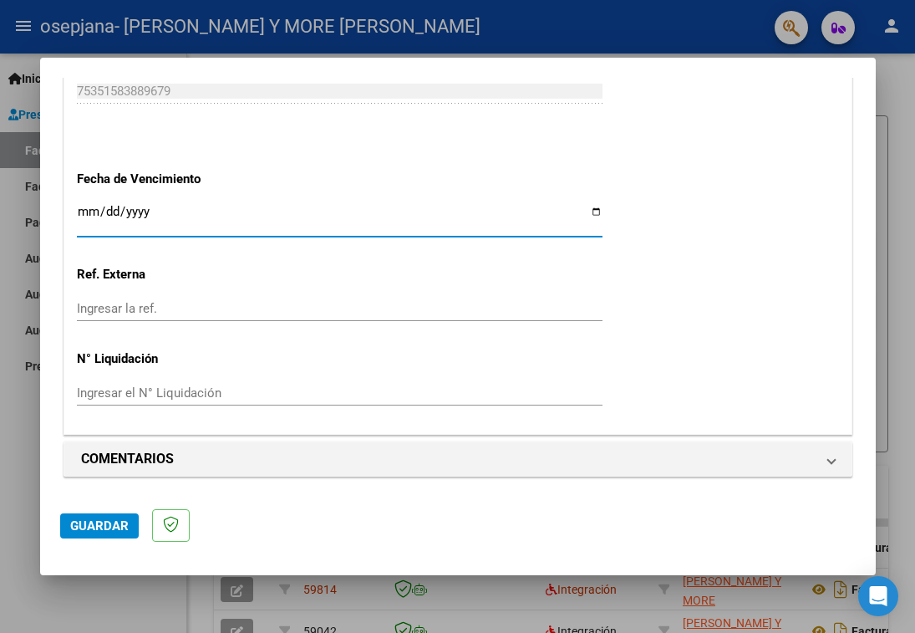
click at [97, 508] on mat-dialog-actions "Guardar" at bounding box center [458, 522] width 796 height 66
click at [94, 518] on span "Guardar" at bounding box center [99, 525] width 59 height 15
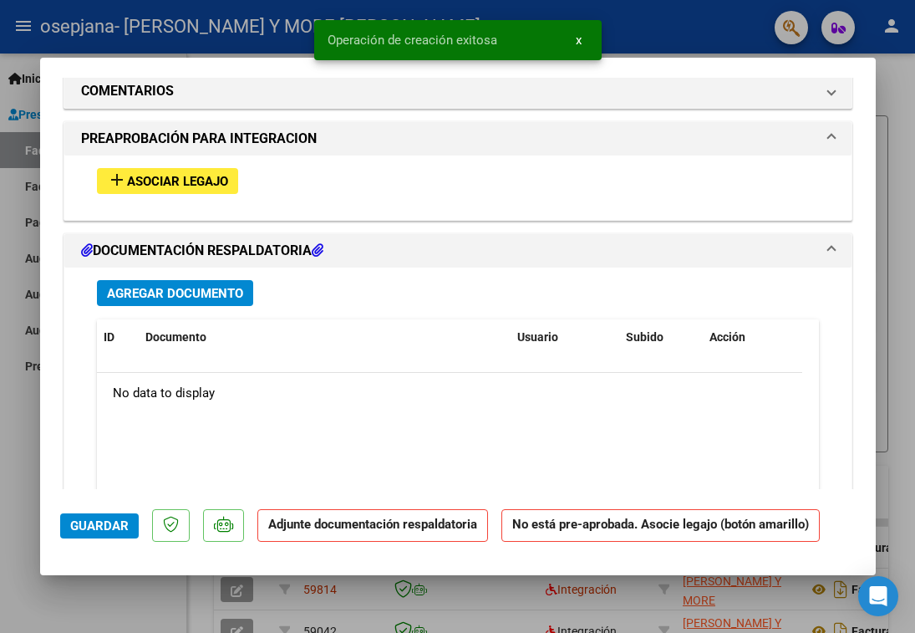
scroll to position [1463, 0]
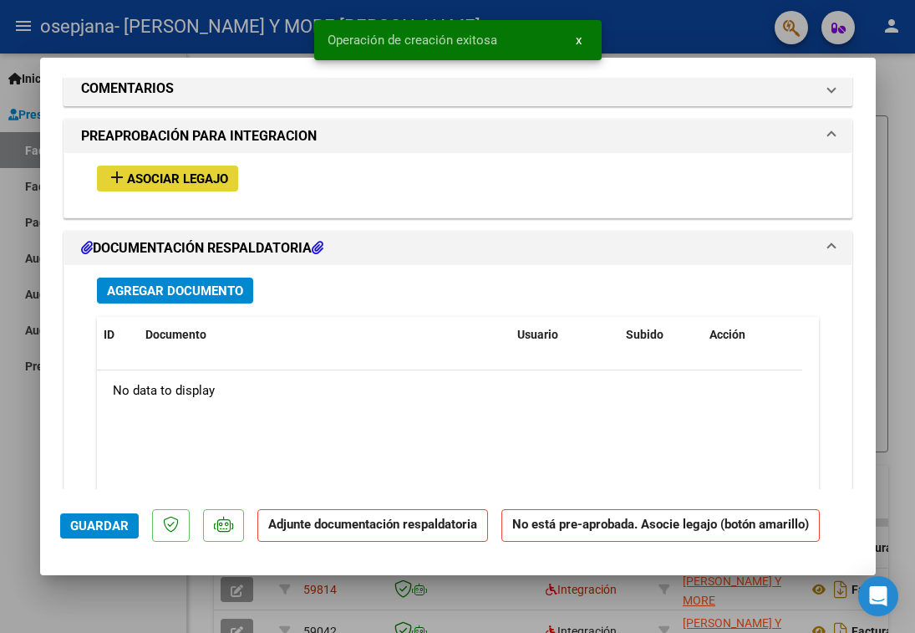
click at [218, 170] on button "add Asociar Legajo" at bounding box center [167, 179] width 141 height 26
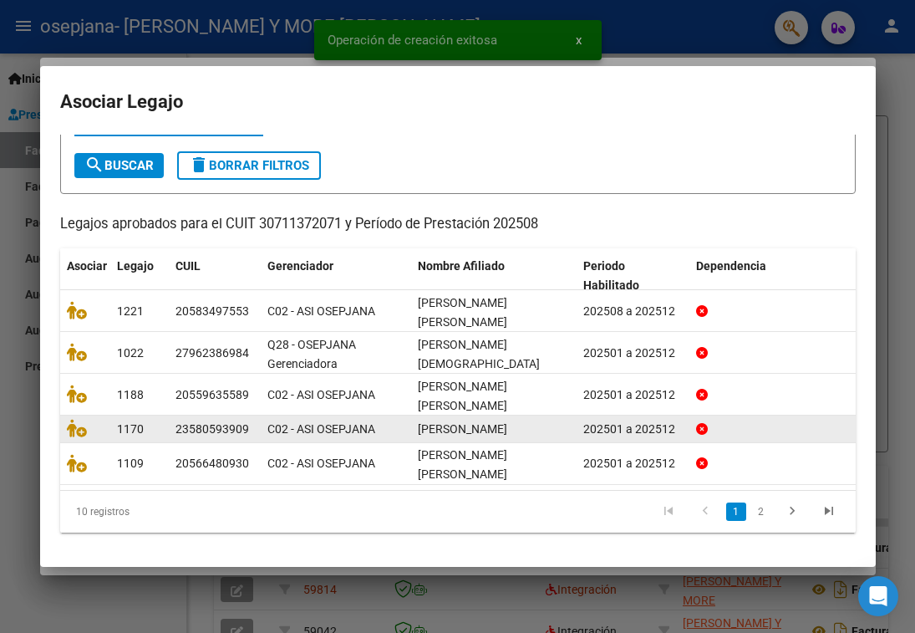
scroll to position [92, 0]
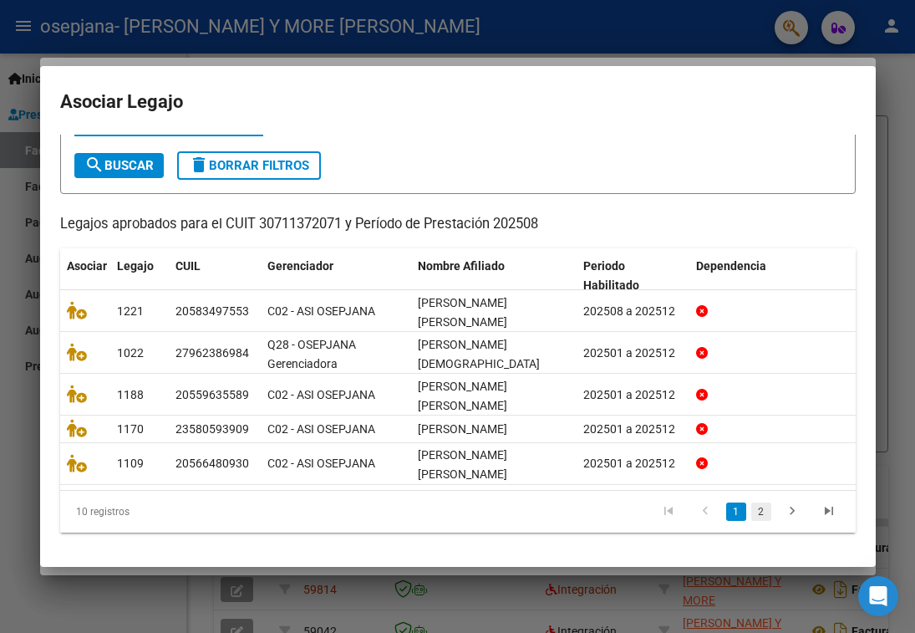
click at [751, 512] on link "2" at bounding box center [761, 511] width 20 height 18
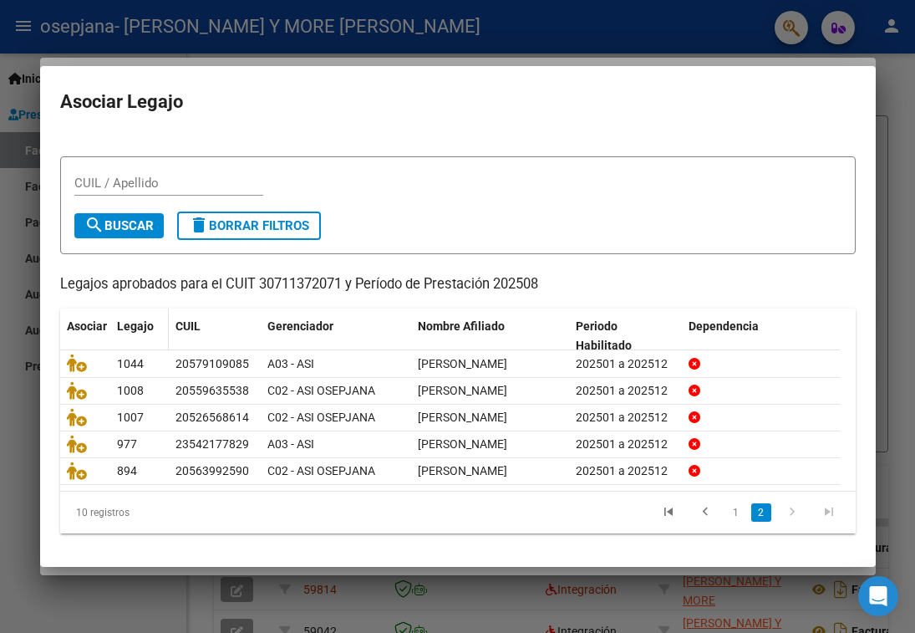
scroll to position [17, 0]
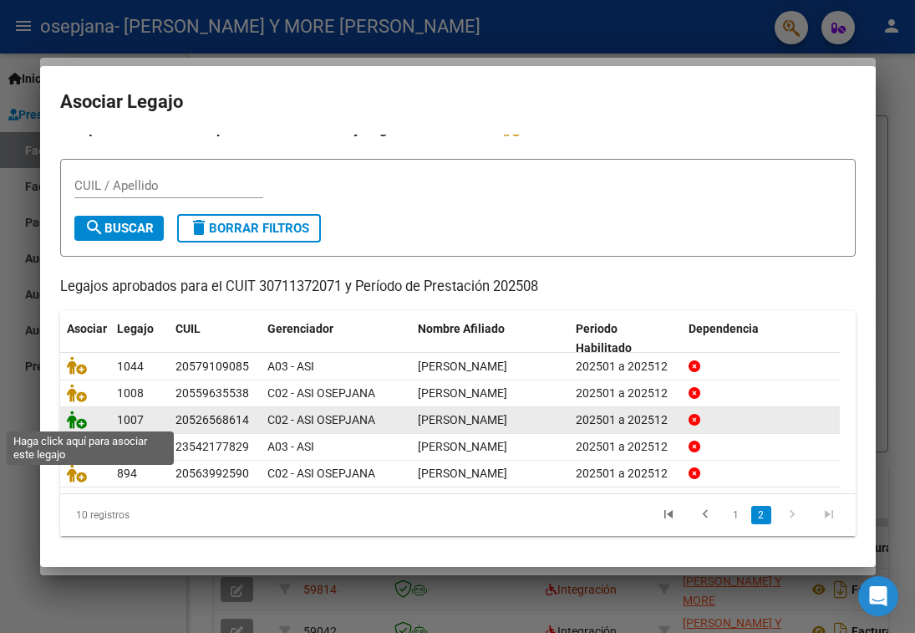
click at [69, 420] on icon at bounding box center [77, 419] width 20 height 18
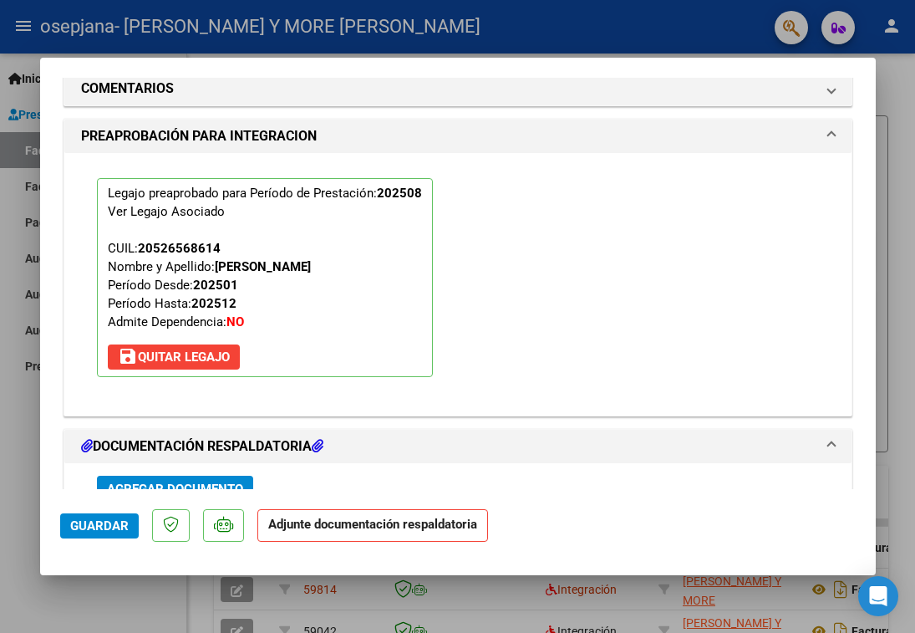
scroll to position [1839, 0]
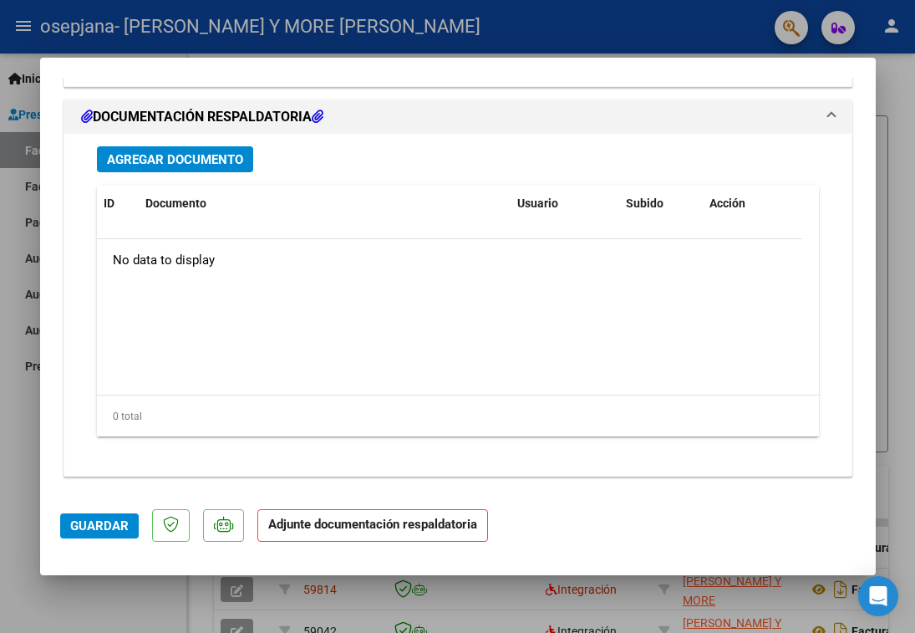
click at [232, 155] on span "Agregar Documento" at bounding box center [175, 159] width 136 height 15
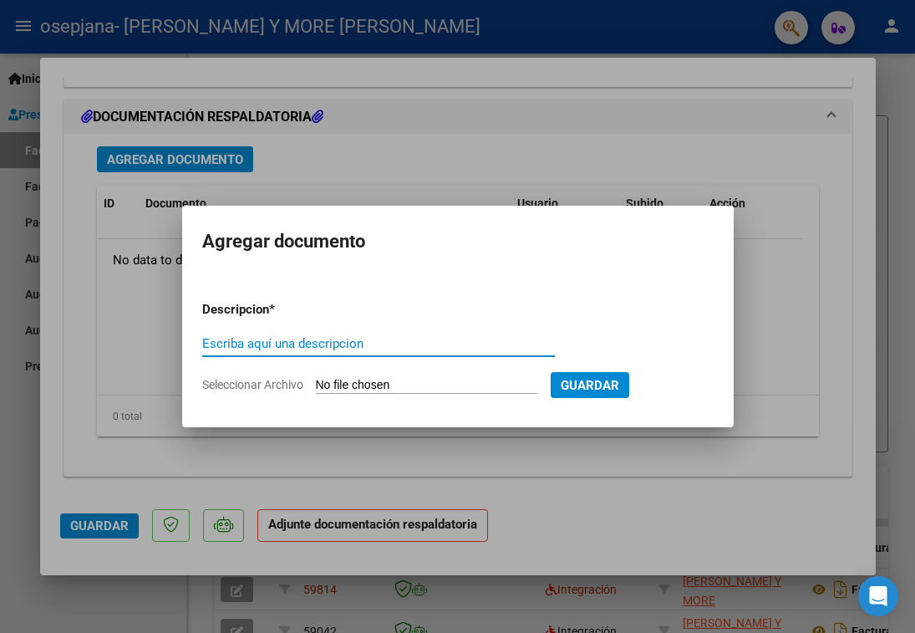
click at [247, 340] on input "Escriba aquí una descripcion" at bounding box center [378, 343] width 353 height 15
type input "PLANILLA"
type input "C:\fakepath\[PERSON_NAME] PLANILLA AGO.pdf"
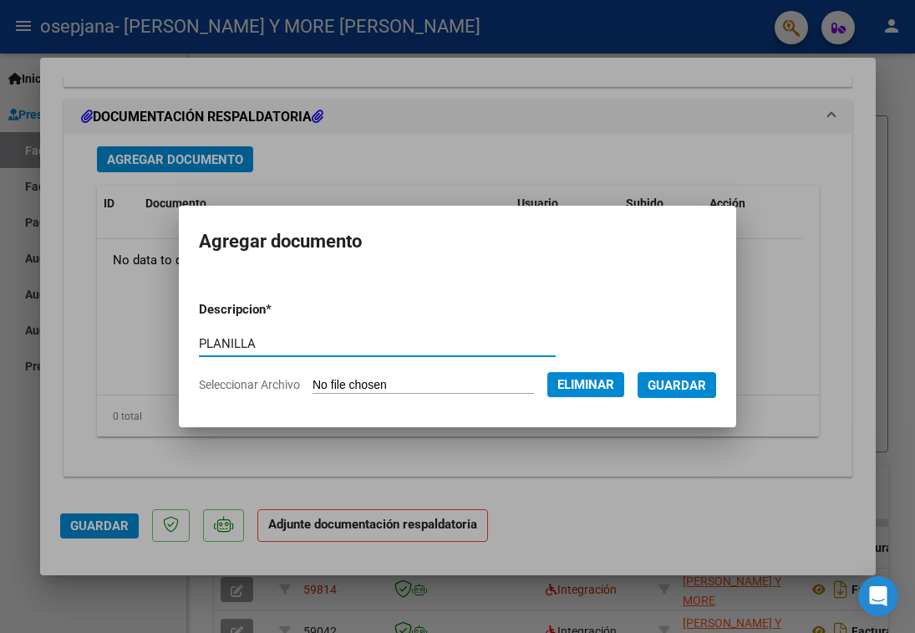
click at [706, 379] on span "Guardar" at bounding box center [677, 385] width 59 height 15
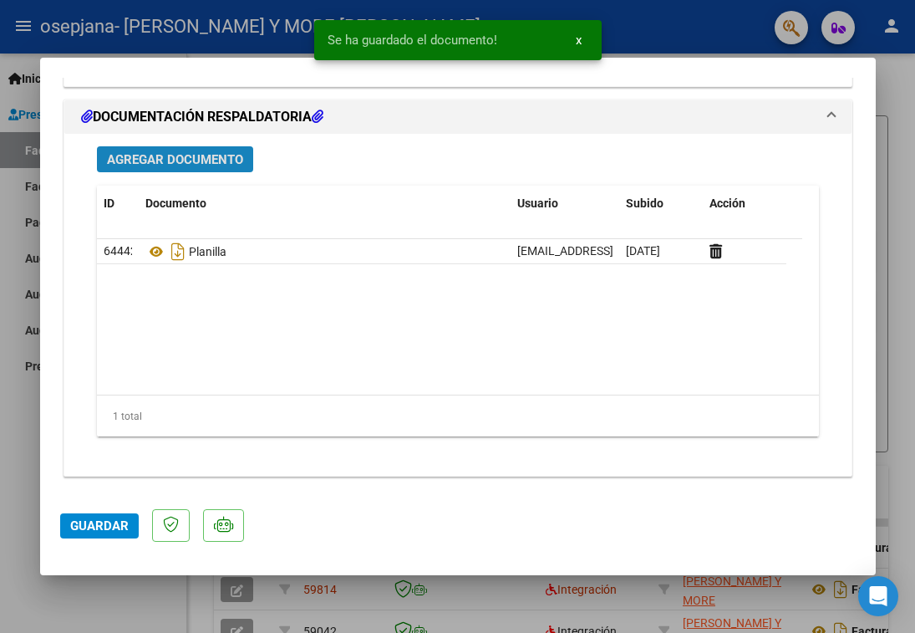
click at [186, 166] on span "Agregar Documento" at bounding box center [175, 159] width 136 height 15
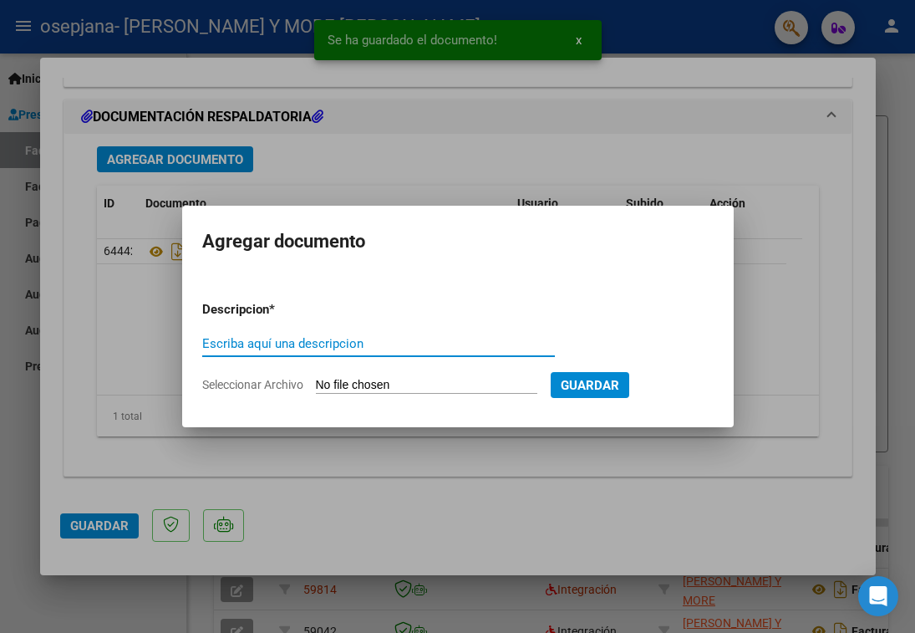
click at [369, 339] on input "Escriba aquí una descripcion" at bounding box center [378, 343] width 353 height 15
type input "E"
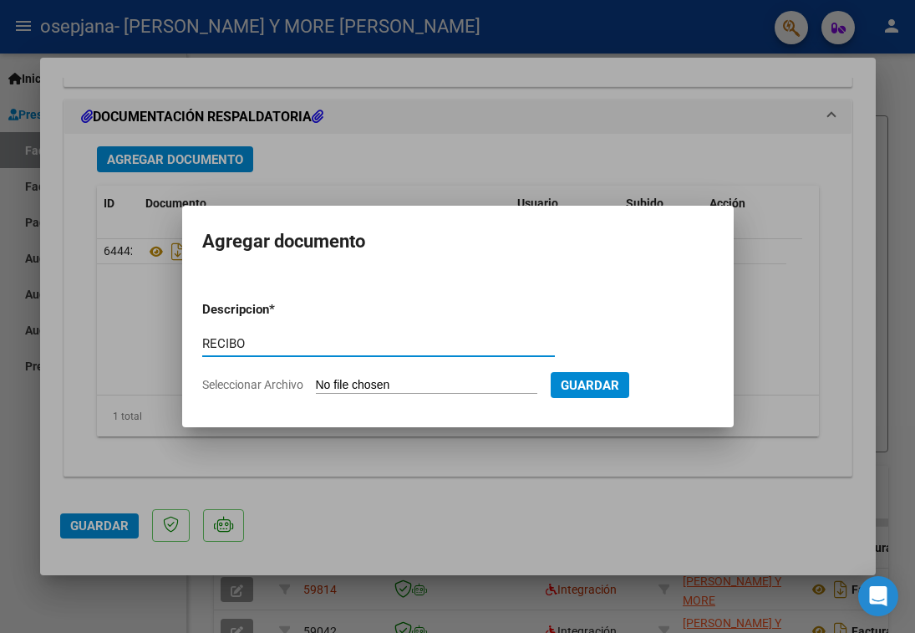
type input "RECIBO"
type input "C:\fakepath\Recibo_589_OSEPJA.pdf"
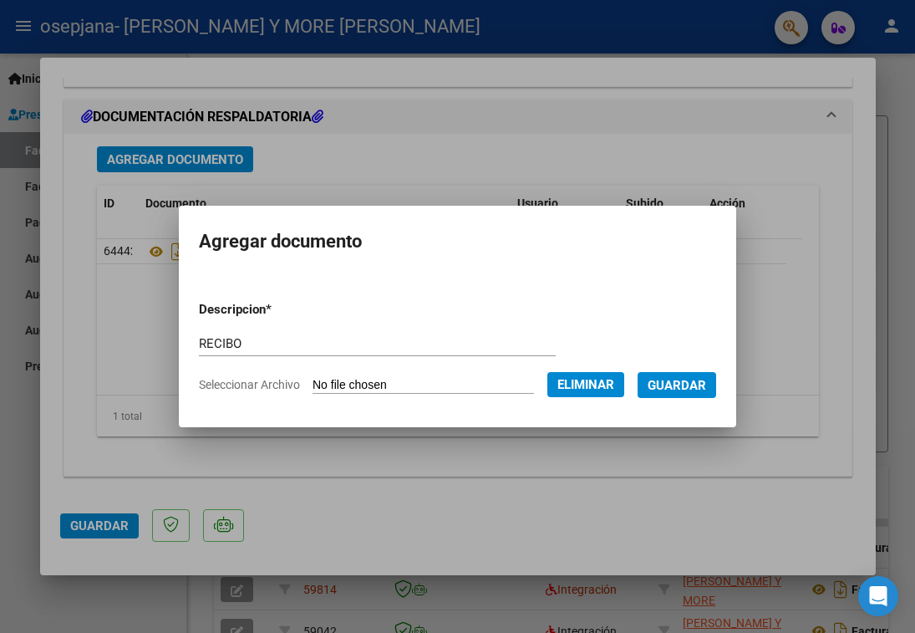
click at [679, 399] on form "Descripcion * RECIBO Escriba aquí una descripcion Seleccionar Archivo Eliminar …" at bounding box center [457, 348] width 517 height 120
click at [686, 386] on span "Guardar" at bounding box center [677, 385] width 59 height 15
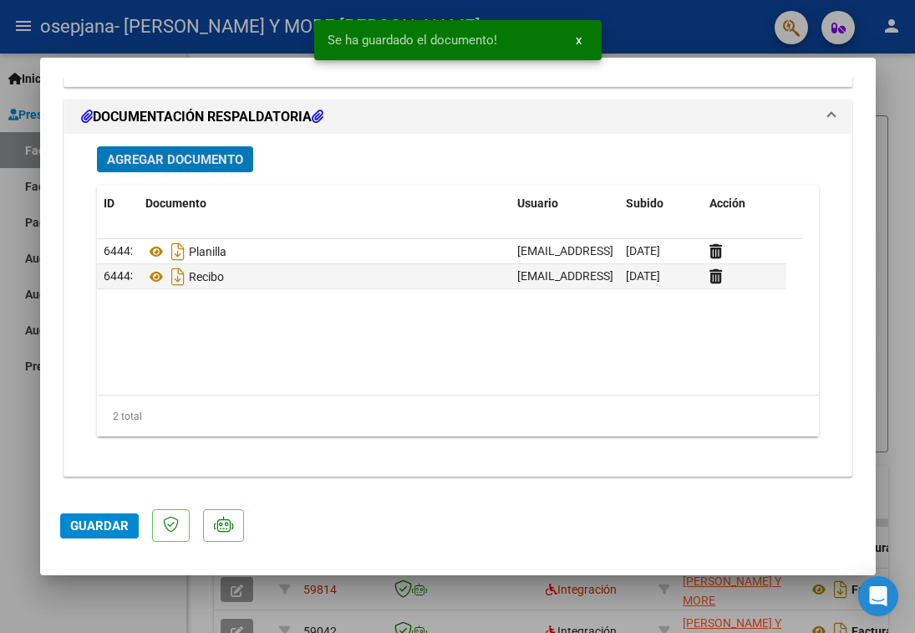
click at [222, 157] on span "Agregar Documento" at bounding box center [175, 159] width 136 height 15
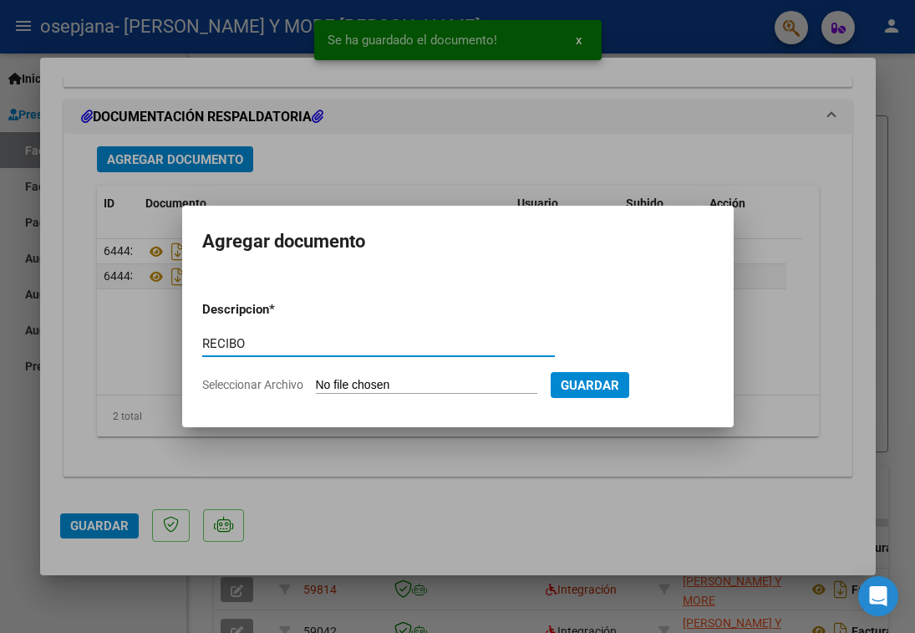
type input "RECIBO"
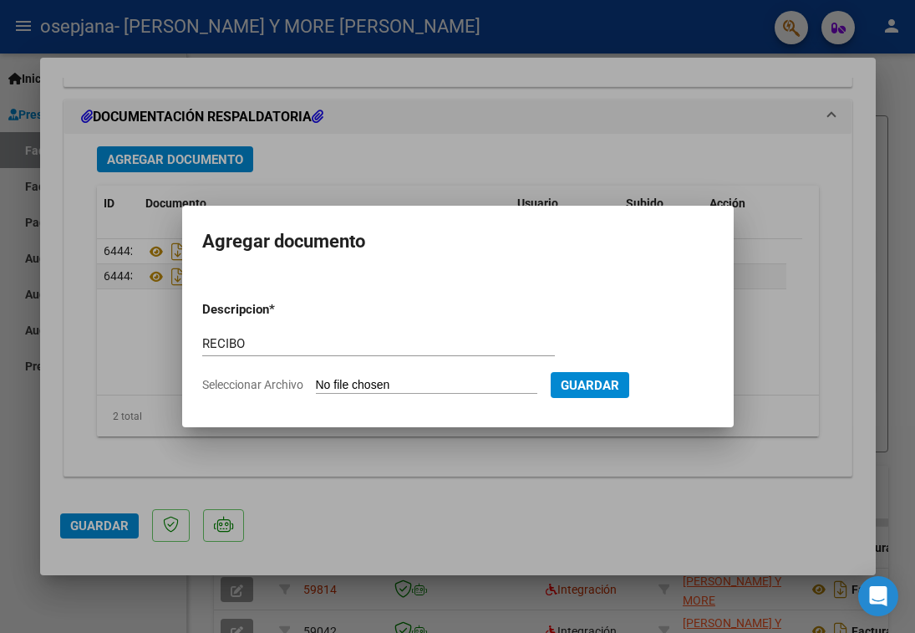
type input "C:\fakepath\Recibo_106_OSPEJA.pdf"
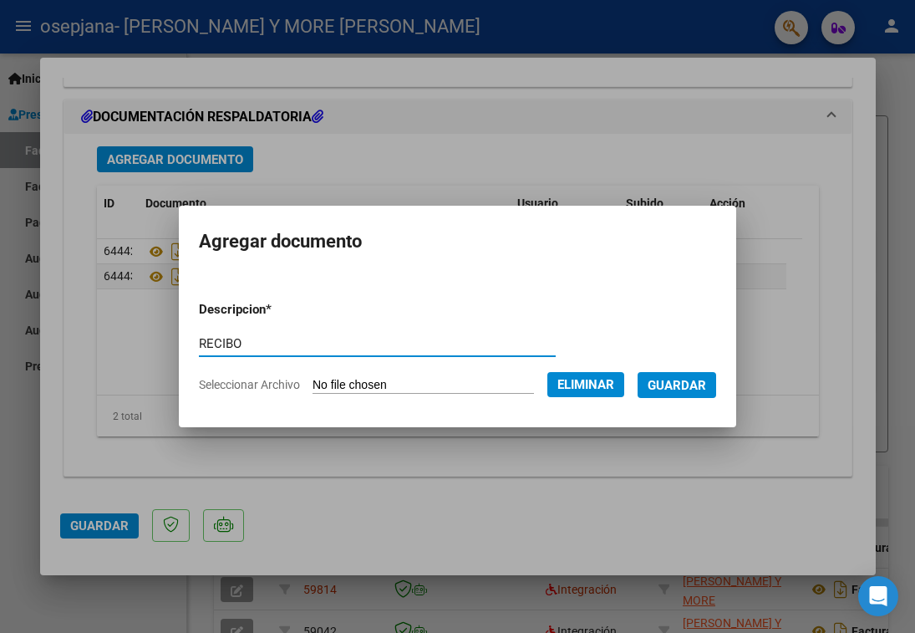
click at [695, 400] on form "Descripcion * RECIBO Escriba aquí una descripcion Seleccionar Archivo Eliminar …" at bounding box center [457, 348] width 517 height 120
click at [695, 394] on button "Guardar" at bounding box center [677, 385] width 79 height 26
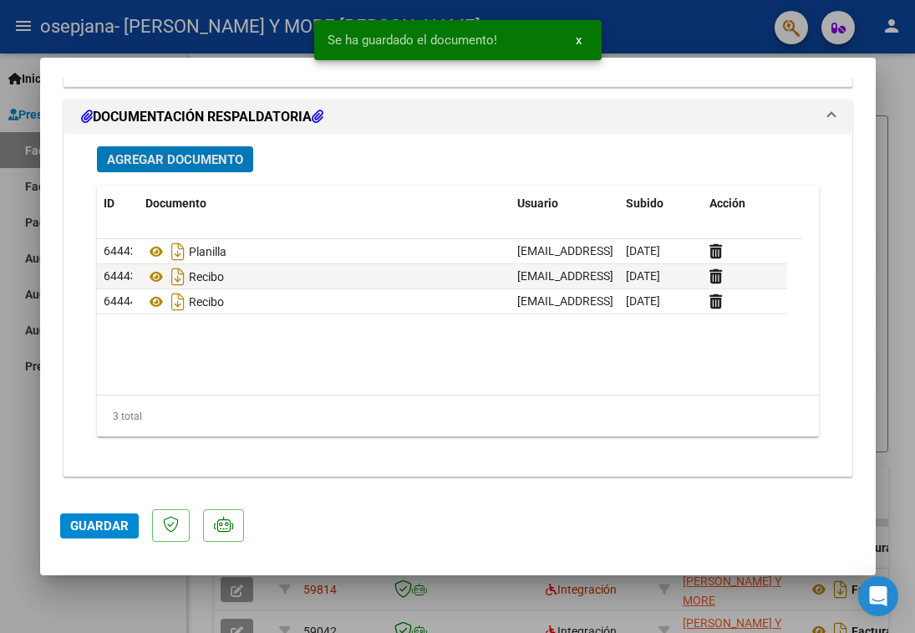
click at [101, 524] on span "Guardar" at bounding box center [99, 525] width 59 height 15
click at [675, 25] on div at bounding box center [457, 316] width 915 height 633
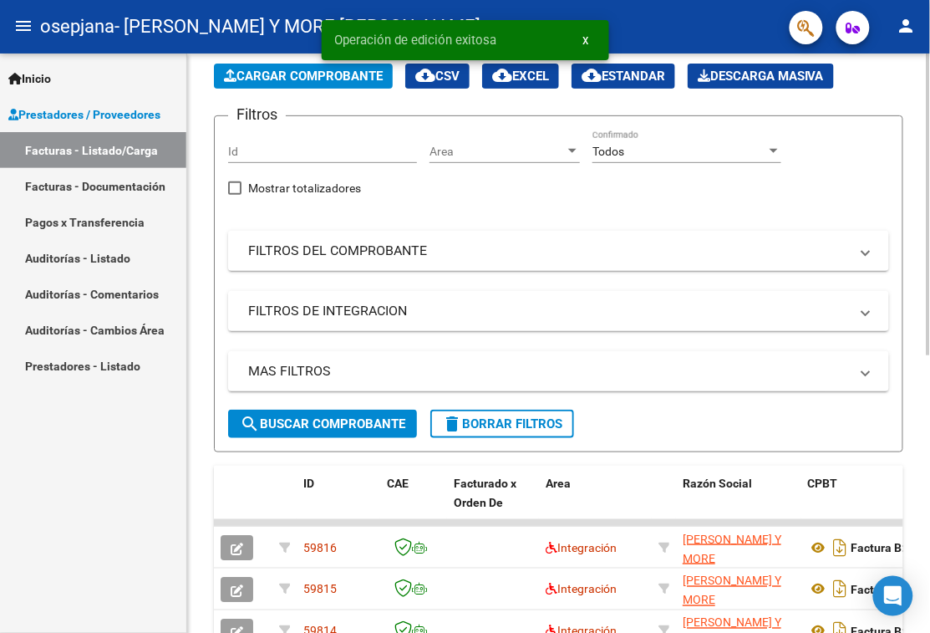
scroll to position [418, 0]
